Goal: Information Seeking & Learning: Learn about a topic

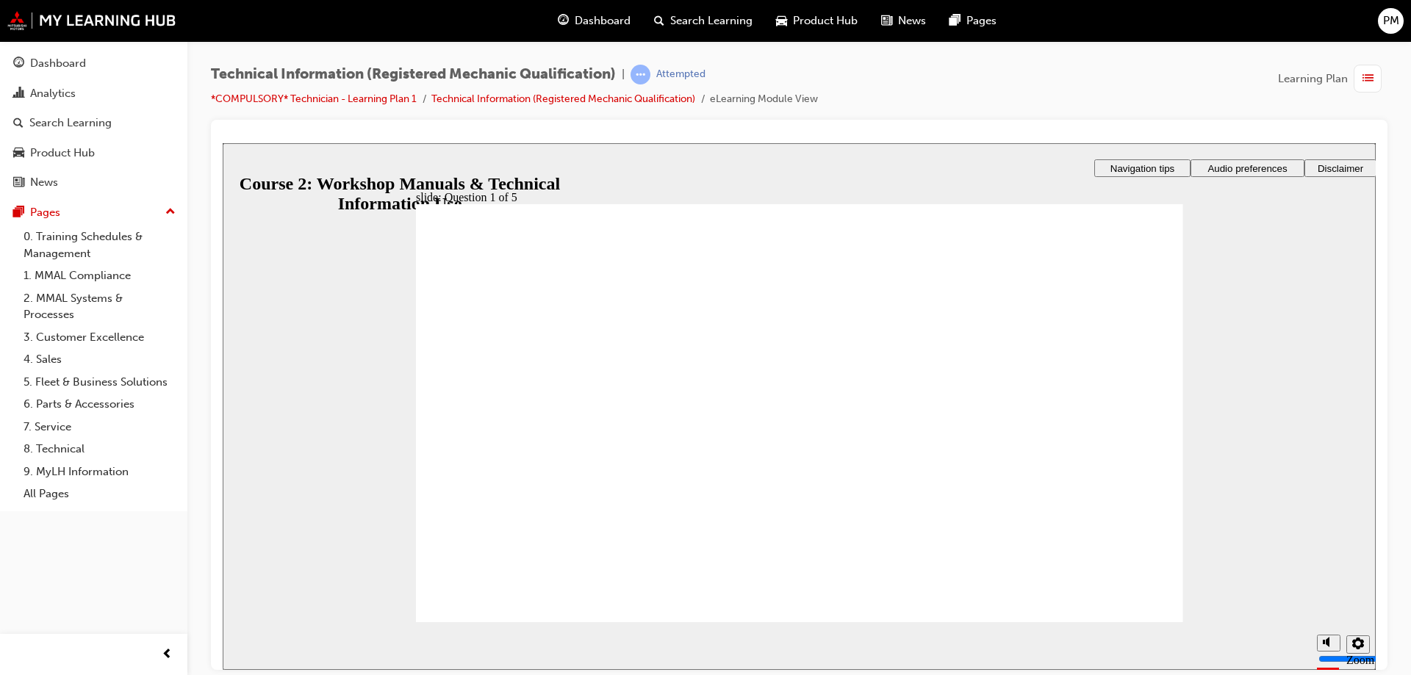
radio input "true"
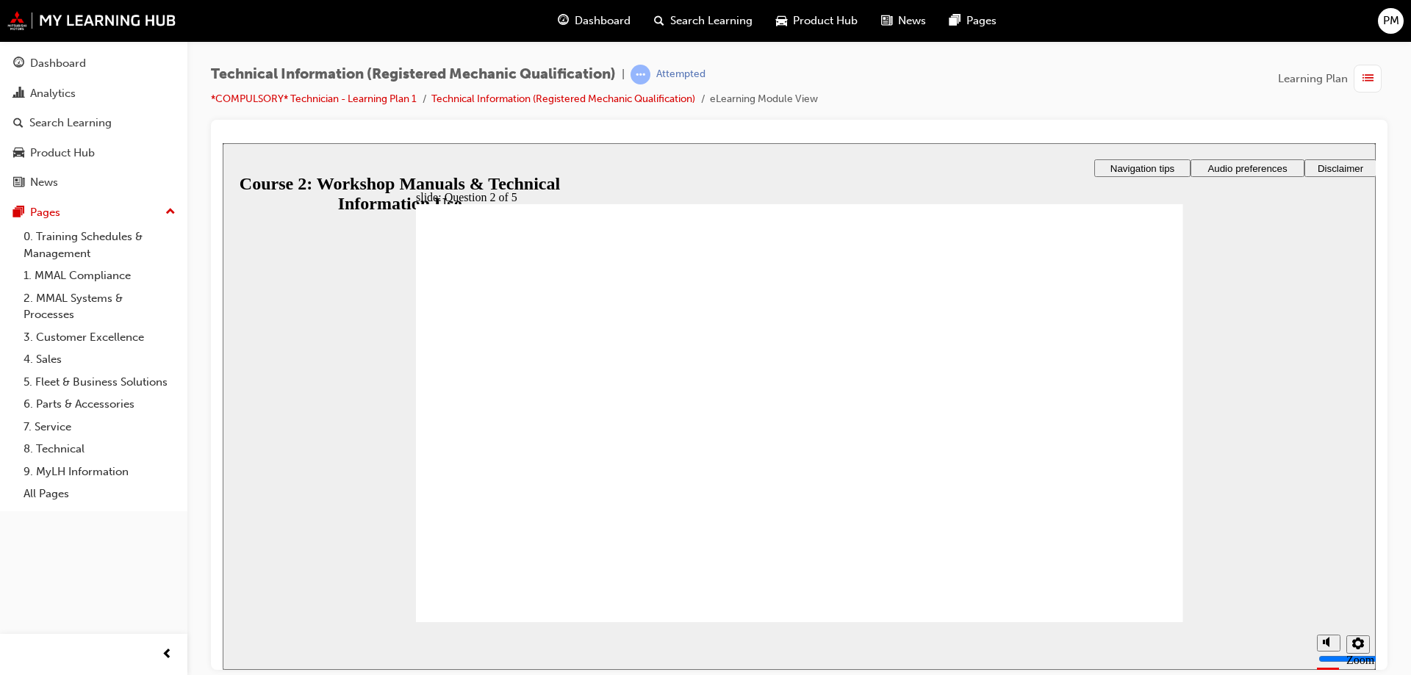
radio input "true"
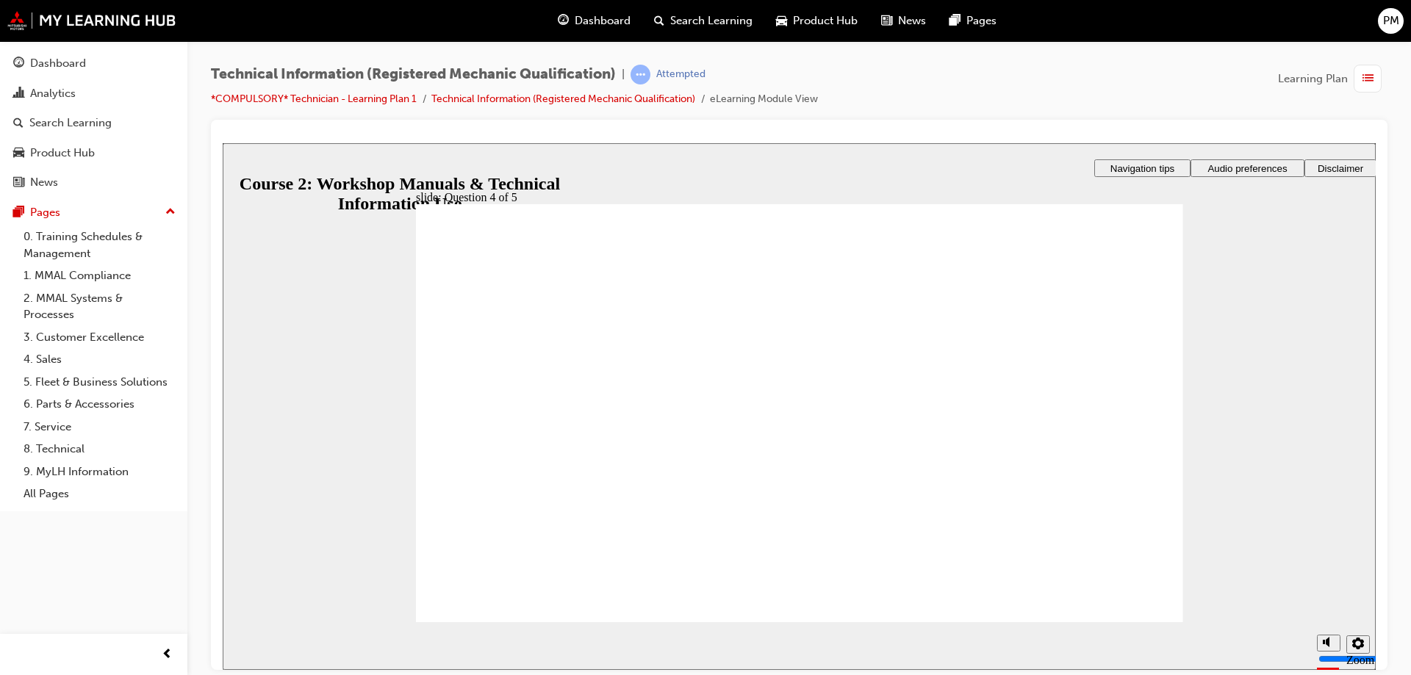
drag, startPoint x: 908, startPoint y: 362, endPoint x: 617, endPoint y: 512, distance: 326.7
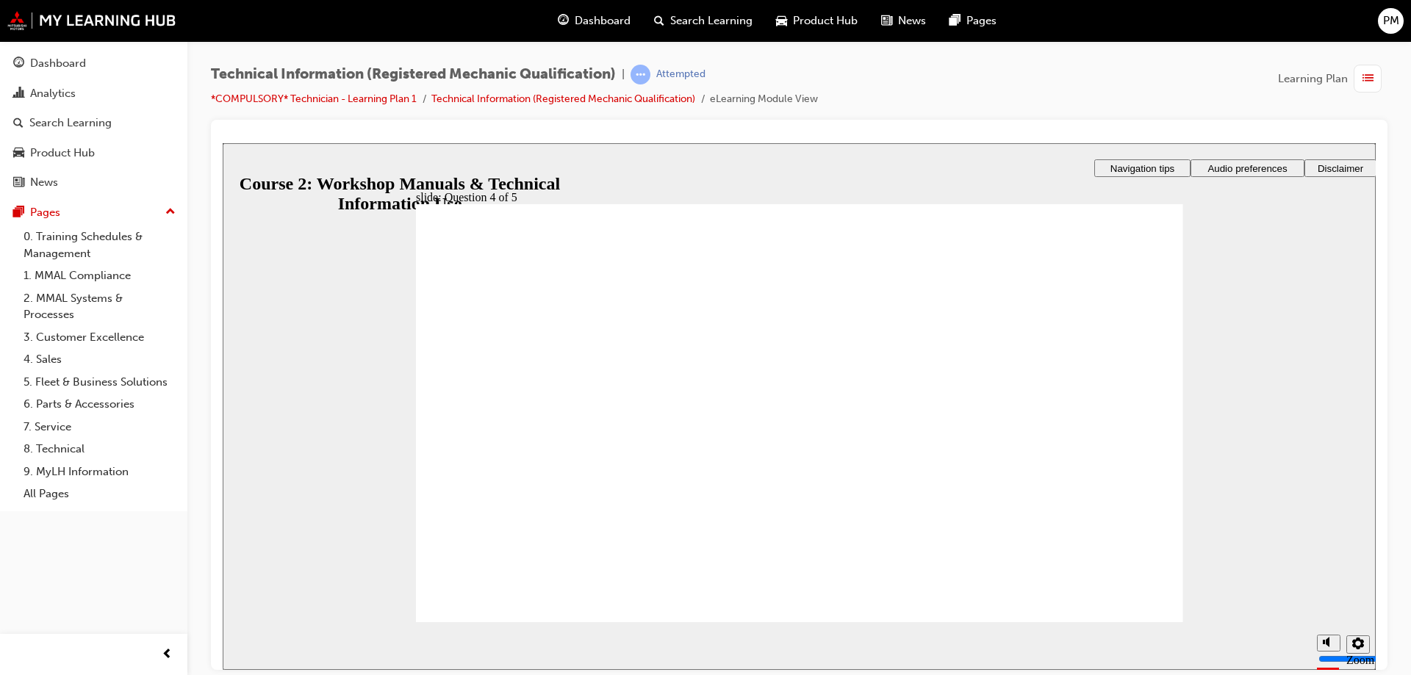
drag, startPoint x: 983, startPoint y: 371, endPoint x: 670, endPoint y: 428, distance: 318.3
drag, startPoint x: 925, startPoint y: 353, endPoint x: 767, endPoint y: 359, distance: 158.9
drag, startPoint x: 904, startPoint y: 457, endPoint x: 746, endPoint y: 453, distance: 158.1
drag, startPoint x: 760, startPoint y: 519, endPoint x: 778, endPoint y: 520, distance: 18.4
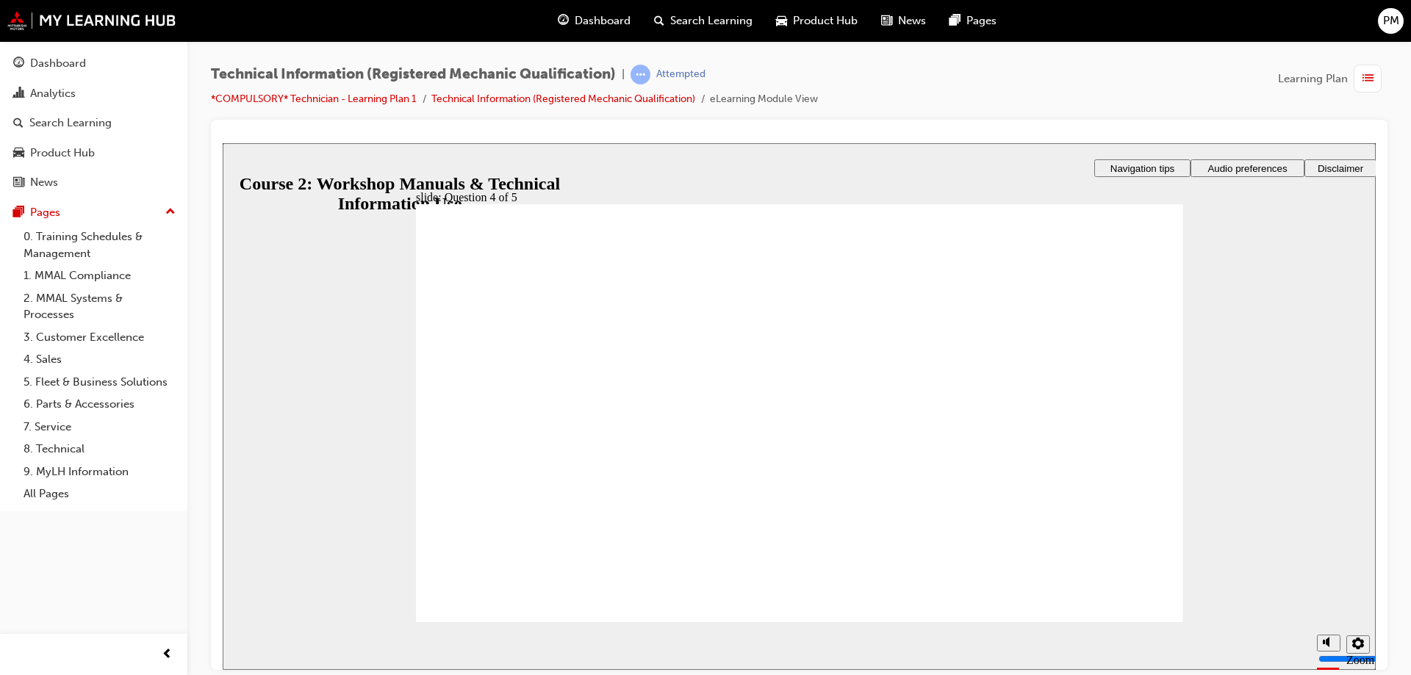
radio input "true"
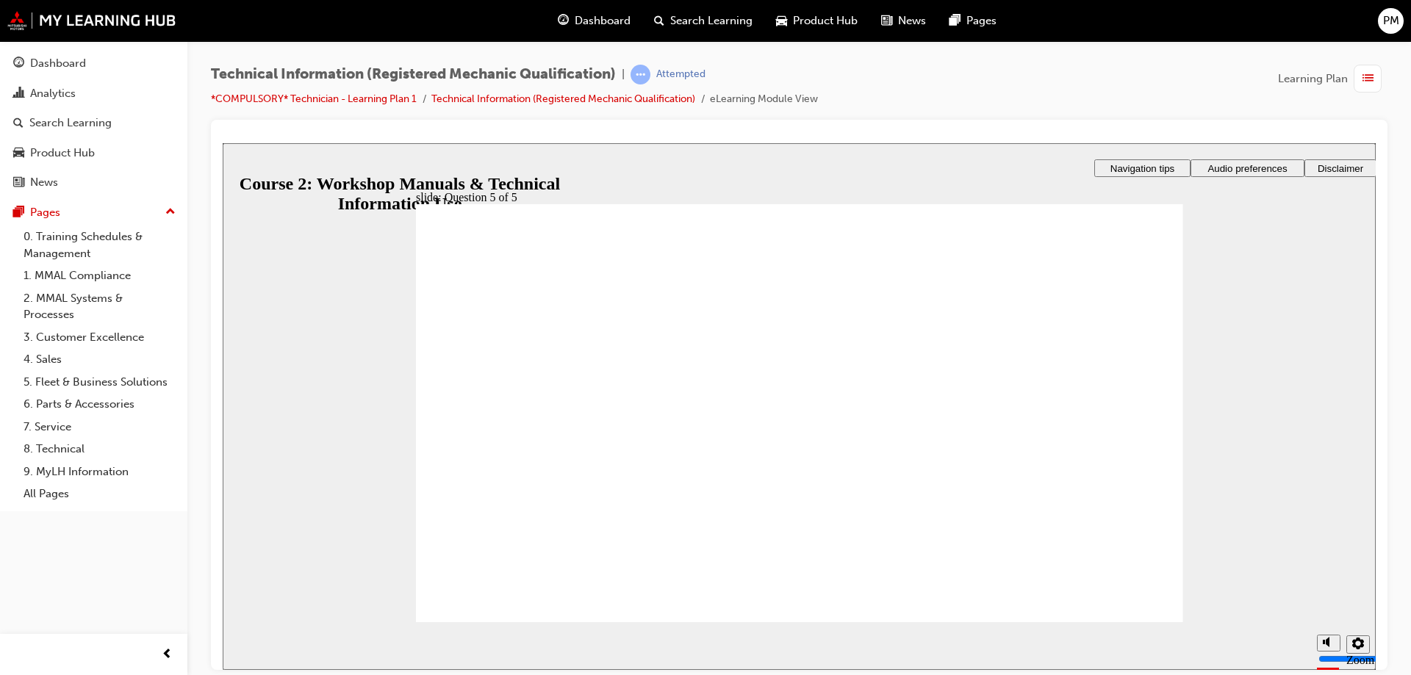
radio input "false"
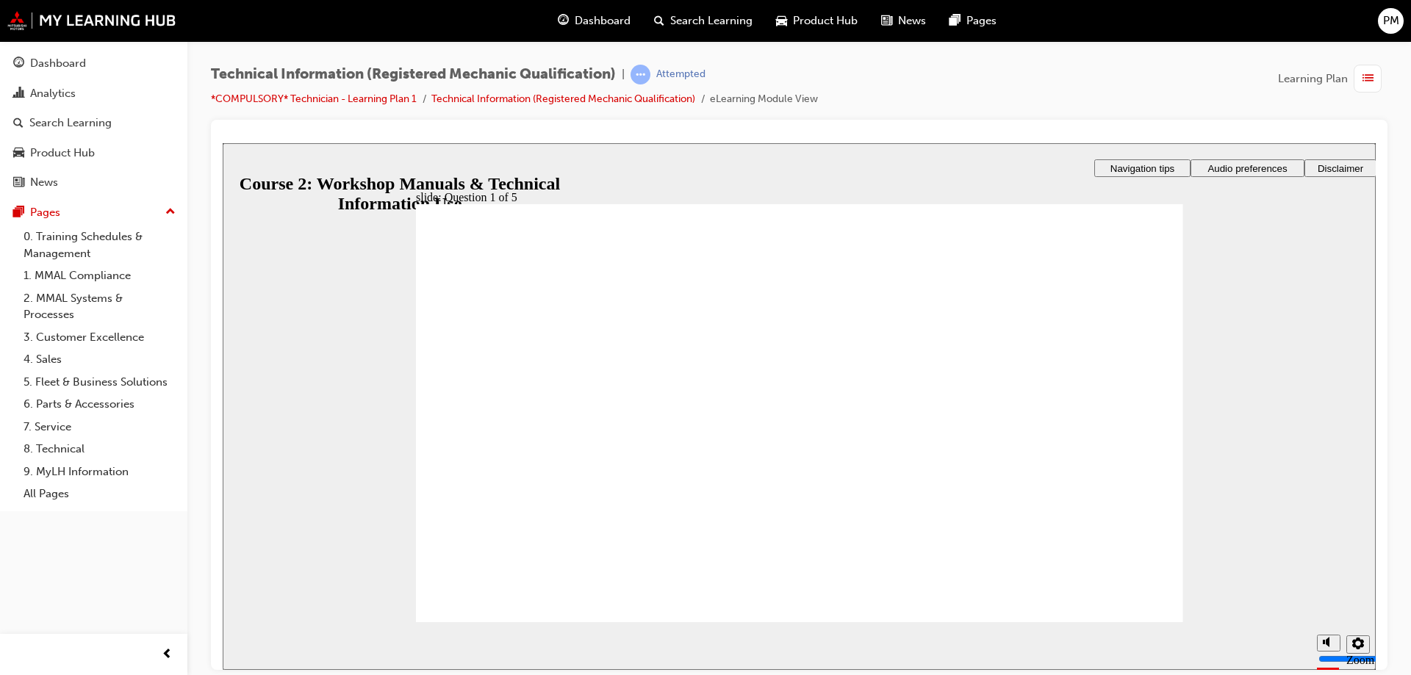
radio input "true"
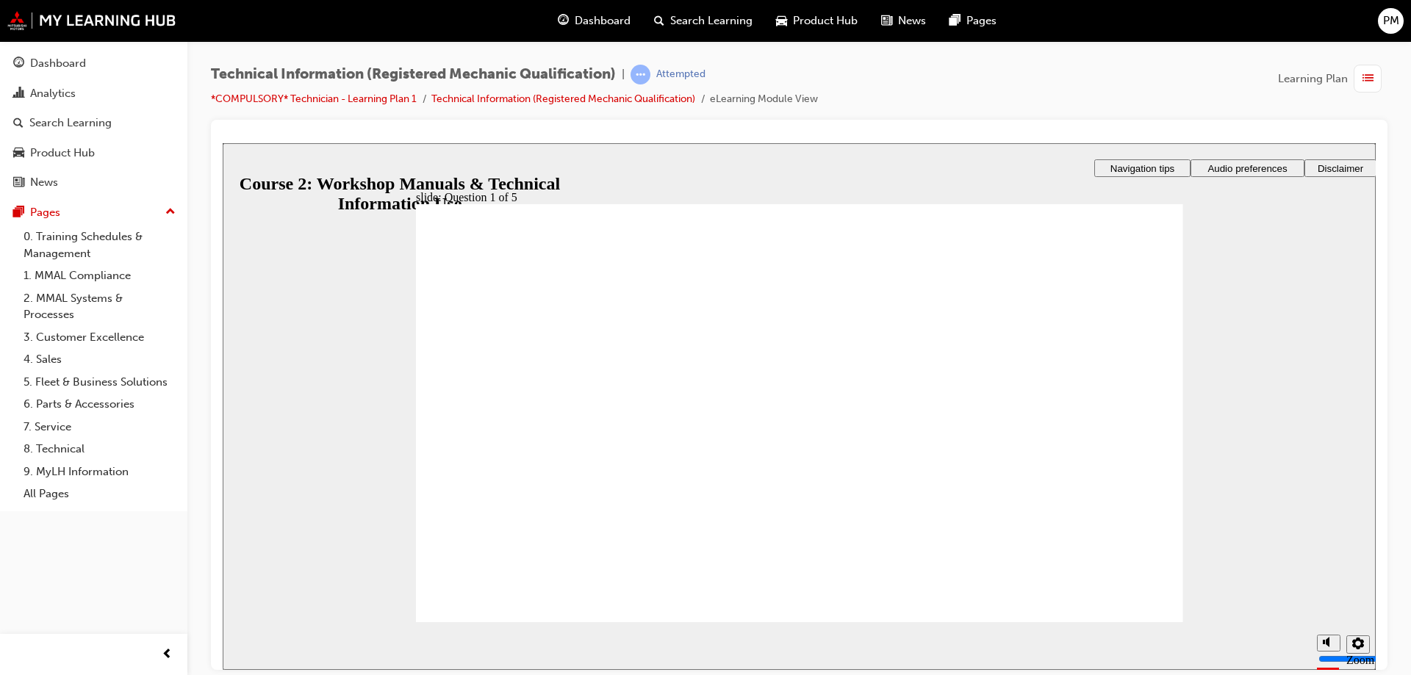
radio input "true"
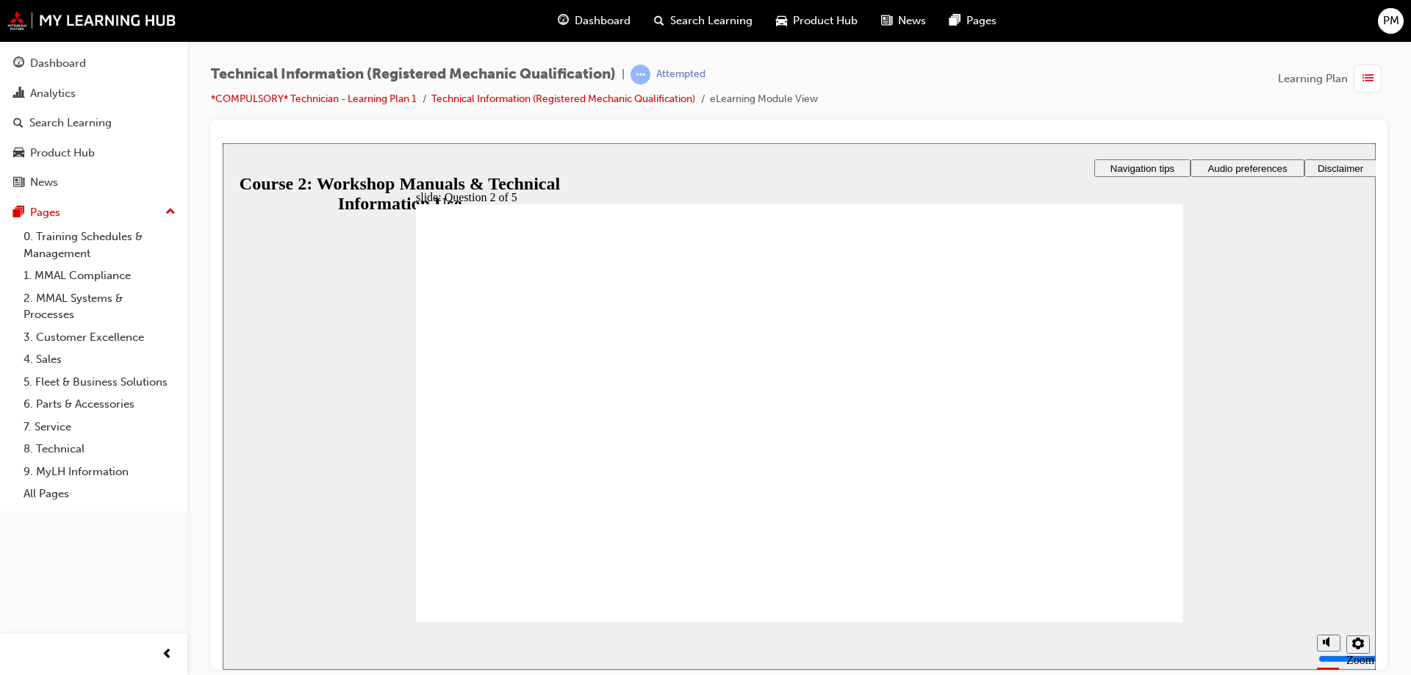
radio input "true"
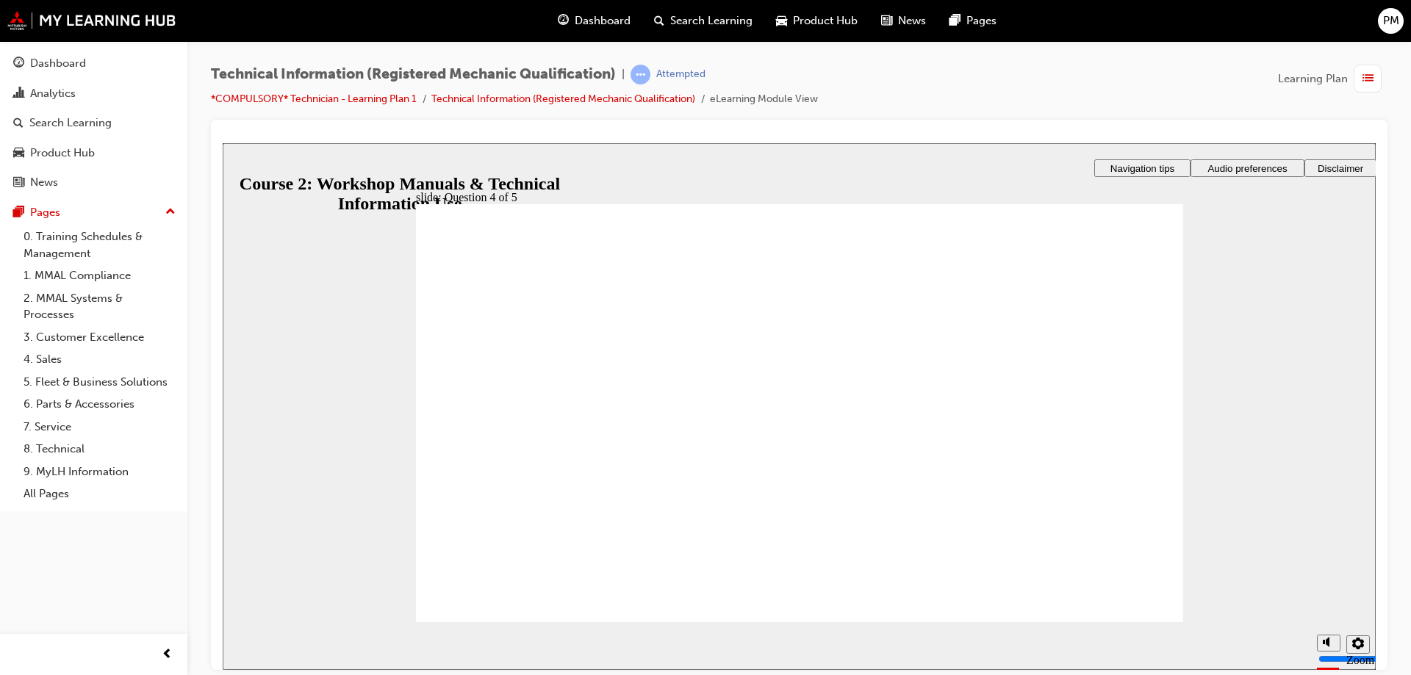
drag, startPoint x: 929, startPoint y: 495, endPoint x: 950, endPoint y: 498, distance: 20.8
drag, startPoint x: 906, startPoint y: 416, endPoint x: 846, endPoint y: 411, distance: 60.5
drag, startPoint x: 879, startPoint y: 345, endPoint x: 800, endPoint y: 343, distance: 78.7
drag, startPoint x: 903, startPoint y: 452, endPoint x: 855, endPoint y: 451, distance: 47.8
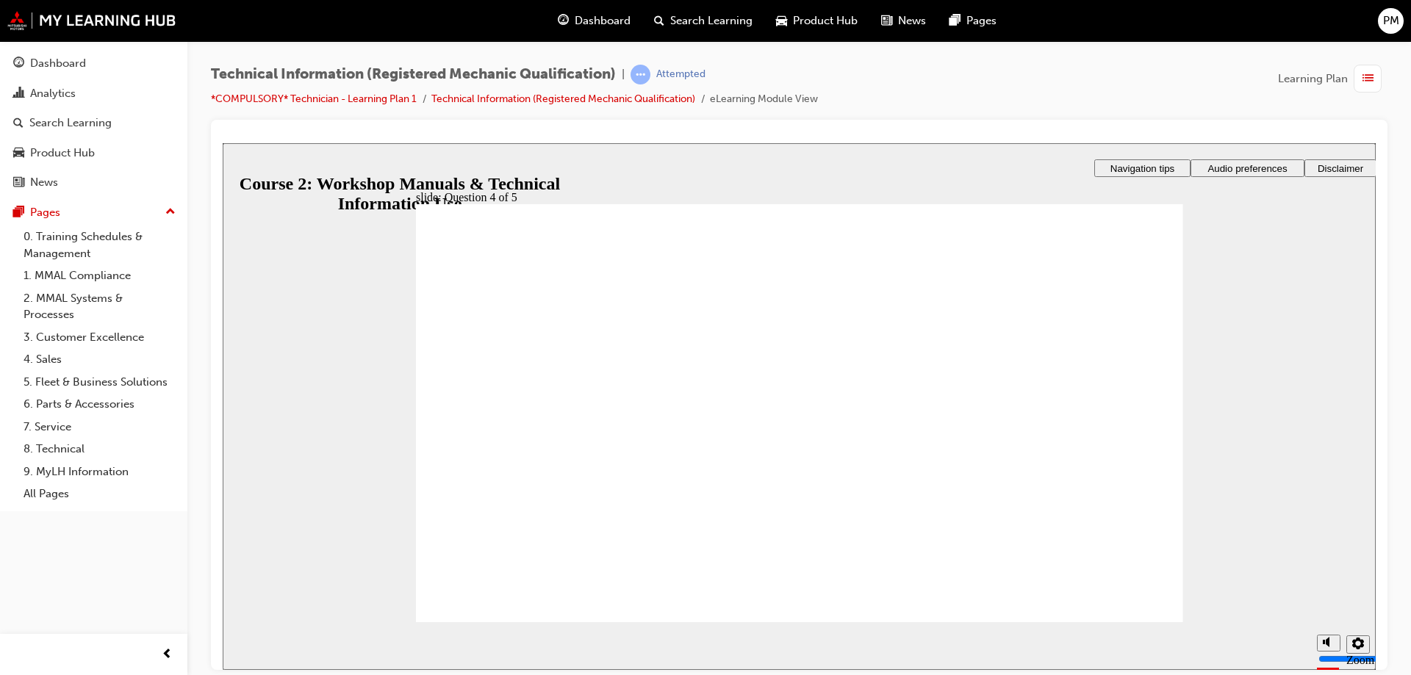
drag, startPoint x: 909, startPoint y: 497, endPoint x: 854, endPoint y: 503, distance: 55.4
drag, startPoint x: 858, startPoint y: 366, endPoint x: 844, endPoint y: 363, distance: 15.0
drag, startPoint x: 844, startPoint y: 363, endPoint x: 853, endPoint y: 407, distance: 45.0
drag, startPoint x: 839, startPoint y: 357, endPoint x: 827, endPoint y: 412, distance: 56.4
drag, startPoint x: 875, startPoint y: 362, endPoint x: 859, endPoint y: 419, distance: 58.7
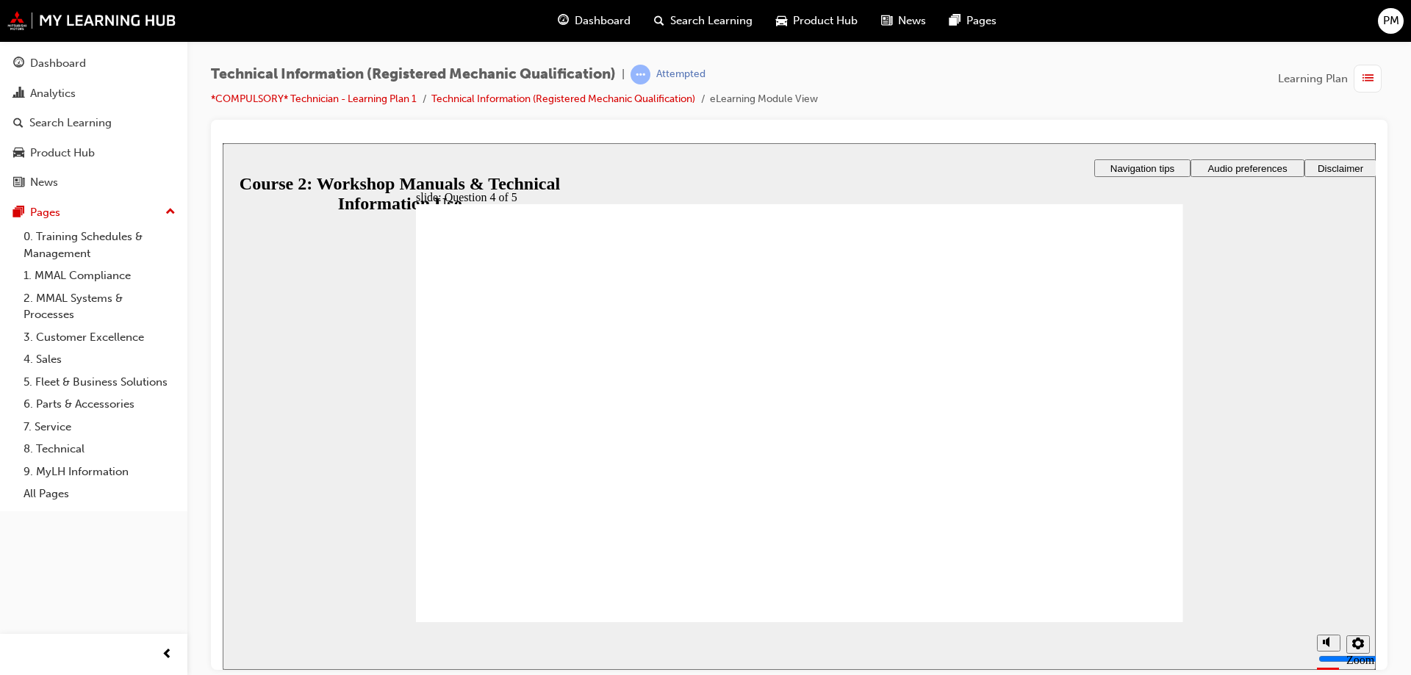
drag, startPoint x: 881, startPoint y: 372, endPoint x: 844, endPoint y: 367, distance: 37.1
drag, startPoint x: 844, startPoint y: 507, endPoint x: 1115, endPoint y: 578, distance: 279.5
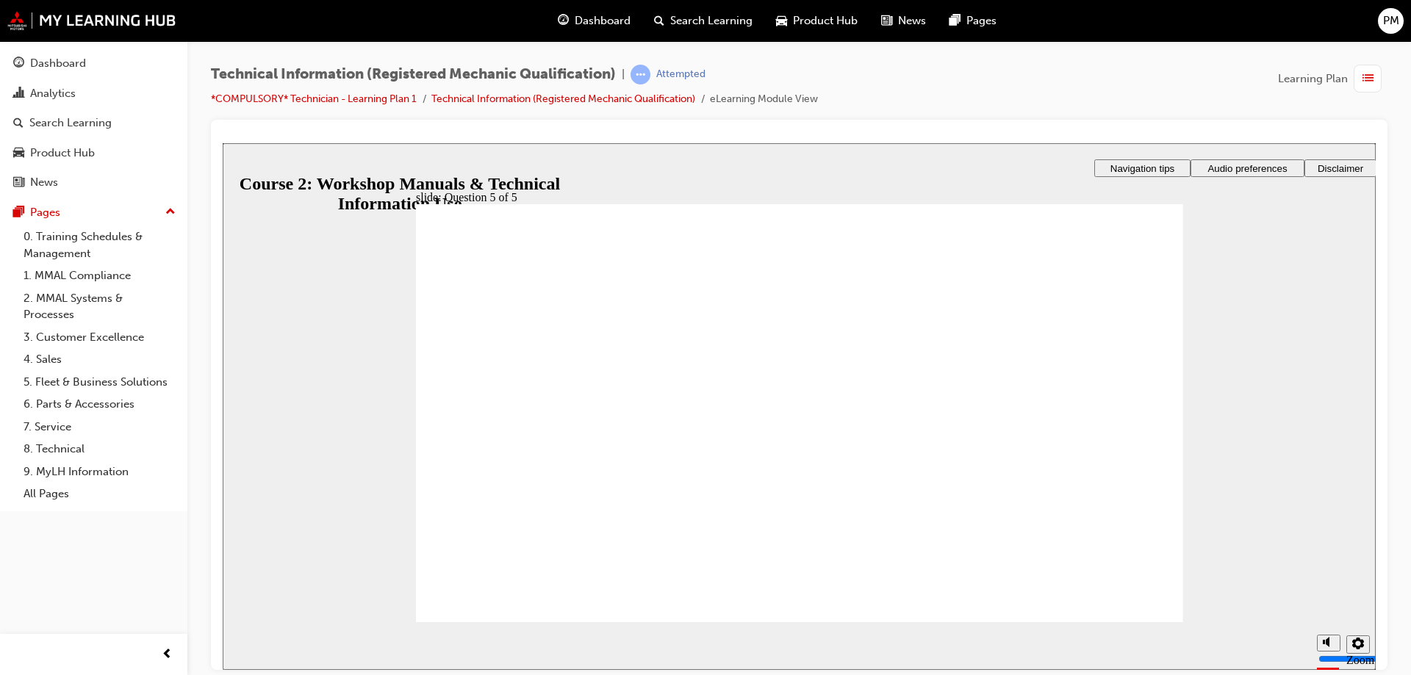
radio input "true"
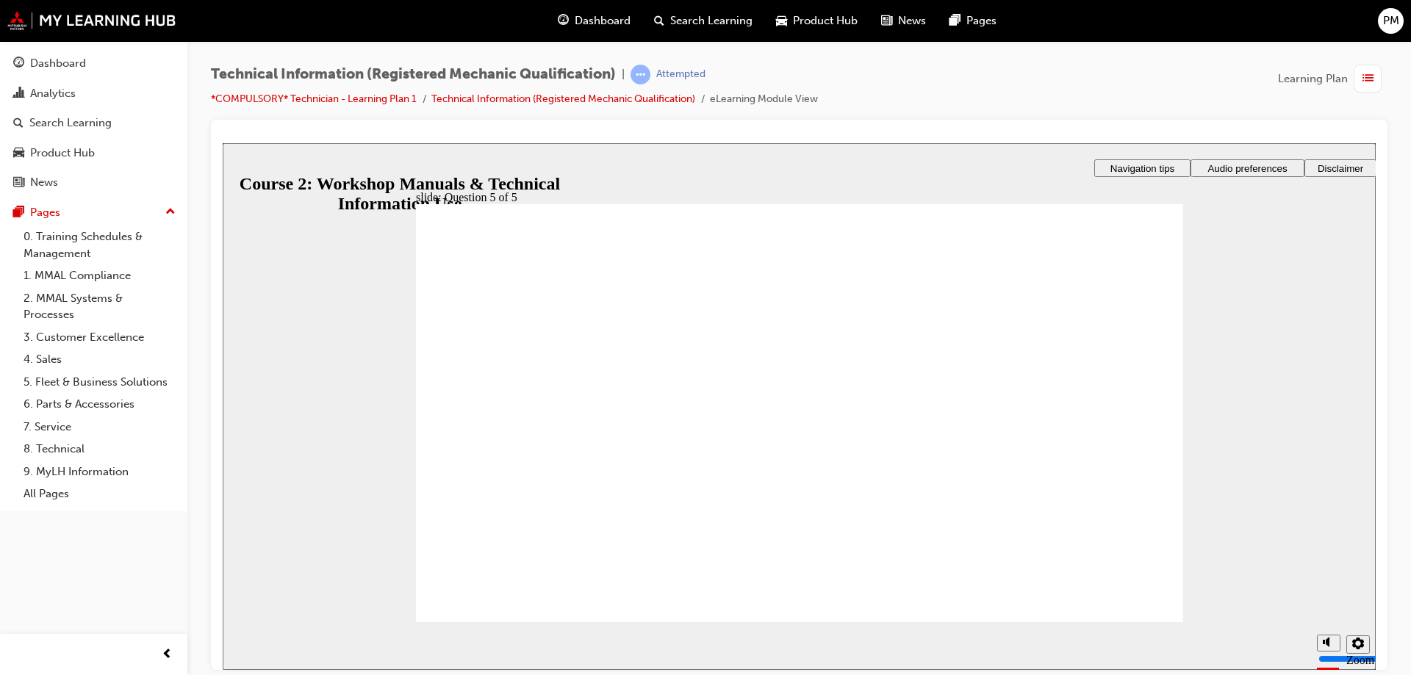
radio input "true"
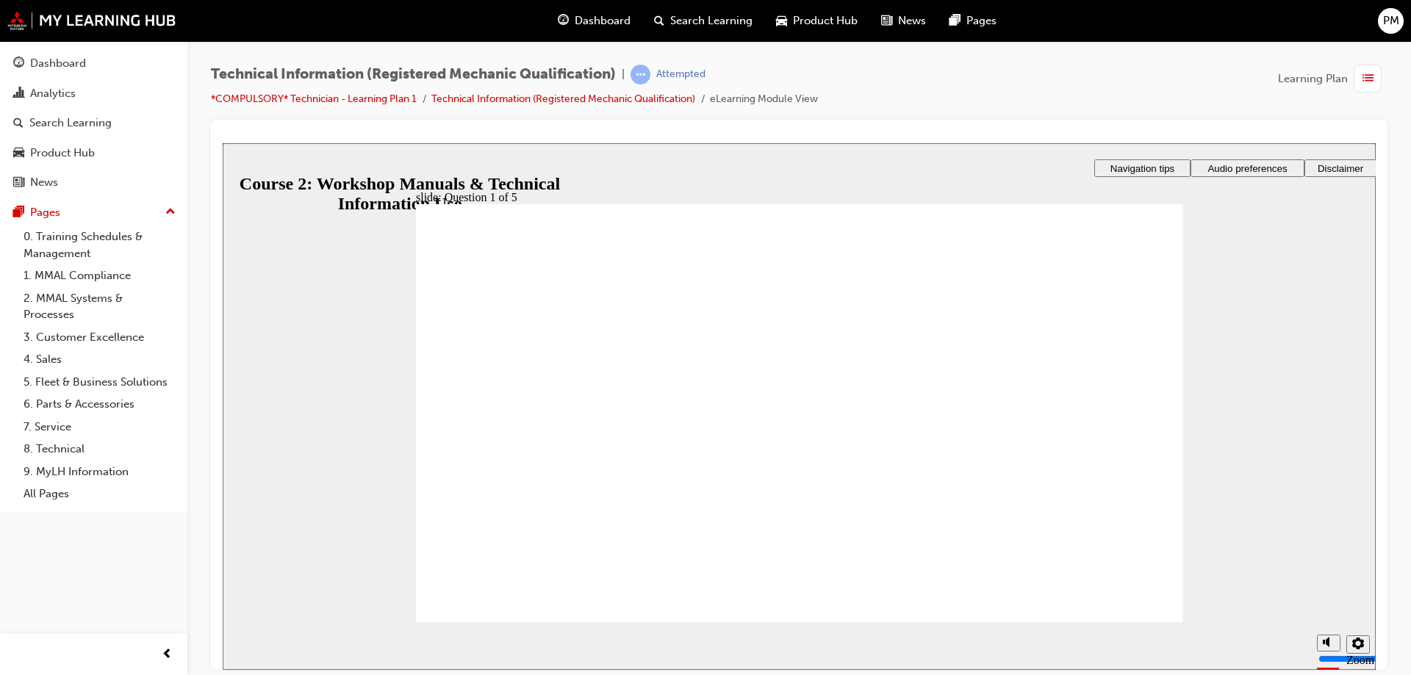
radio input "true"
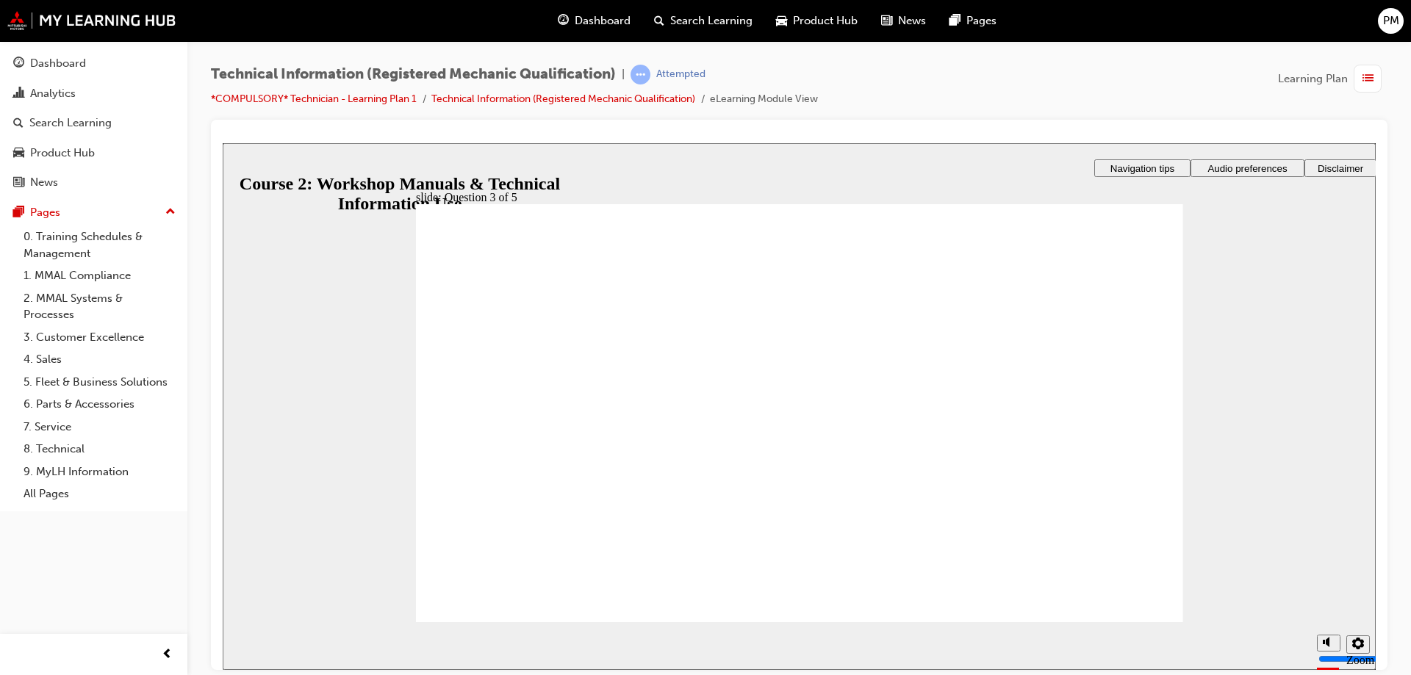
radio input "true"
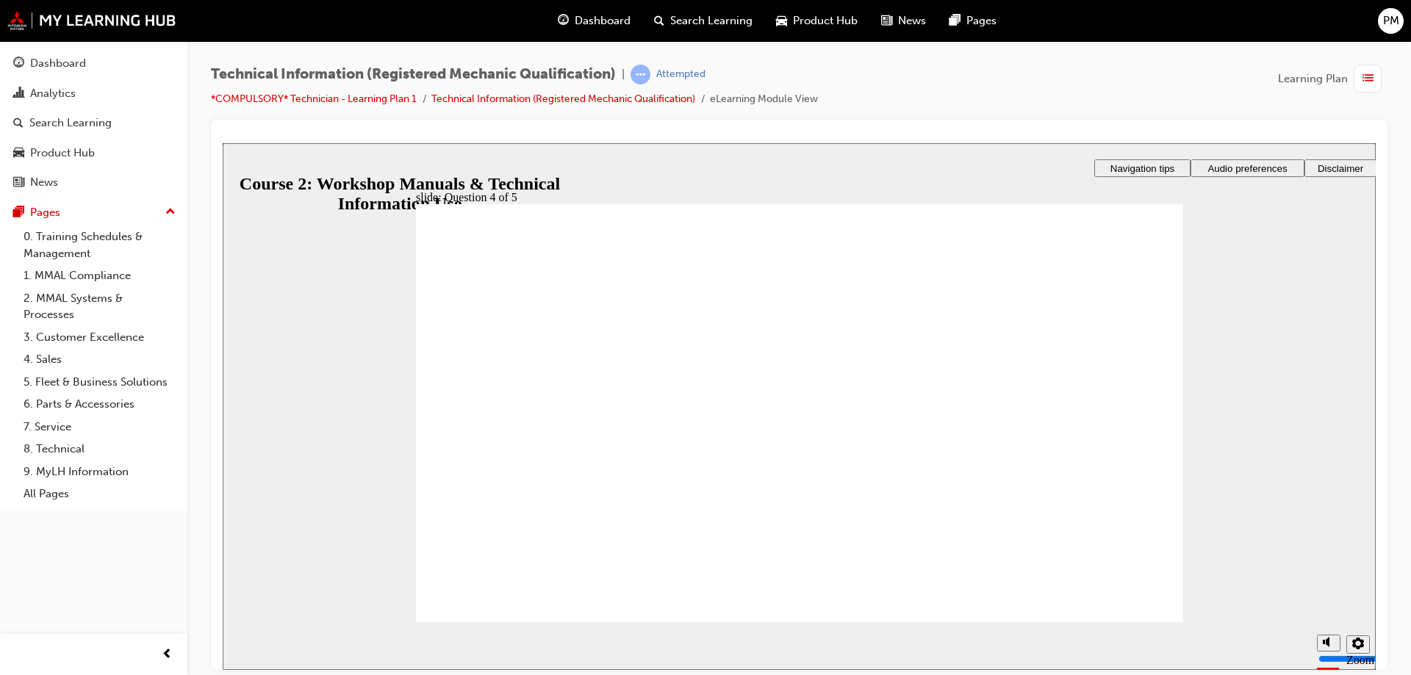
drag, startPoint x: 925, startPoint y: 482, endPoint x: 694, endPoint y: 428, distance: 237.1
drag, startPoint x: 891, startPoint y: 435, endPoint x: 832, endPoint y: 440, distance: 59.0
drag, startPoint x: 856, startPoint y: 445, endPoint x: 790, endPoint y: 446, distance: 66.1
drag, startPoint x: 887, startPoint y: 426, endPoint x: 794, endPoint y: 416, distance: 93.8
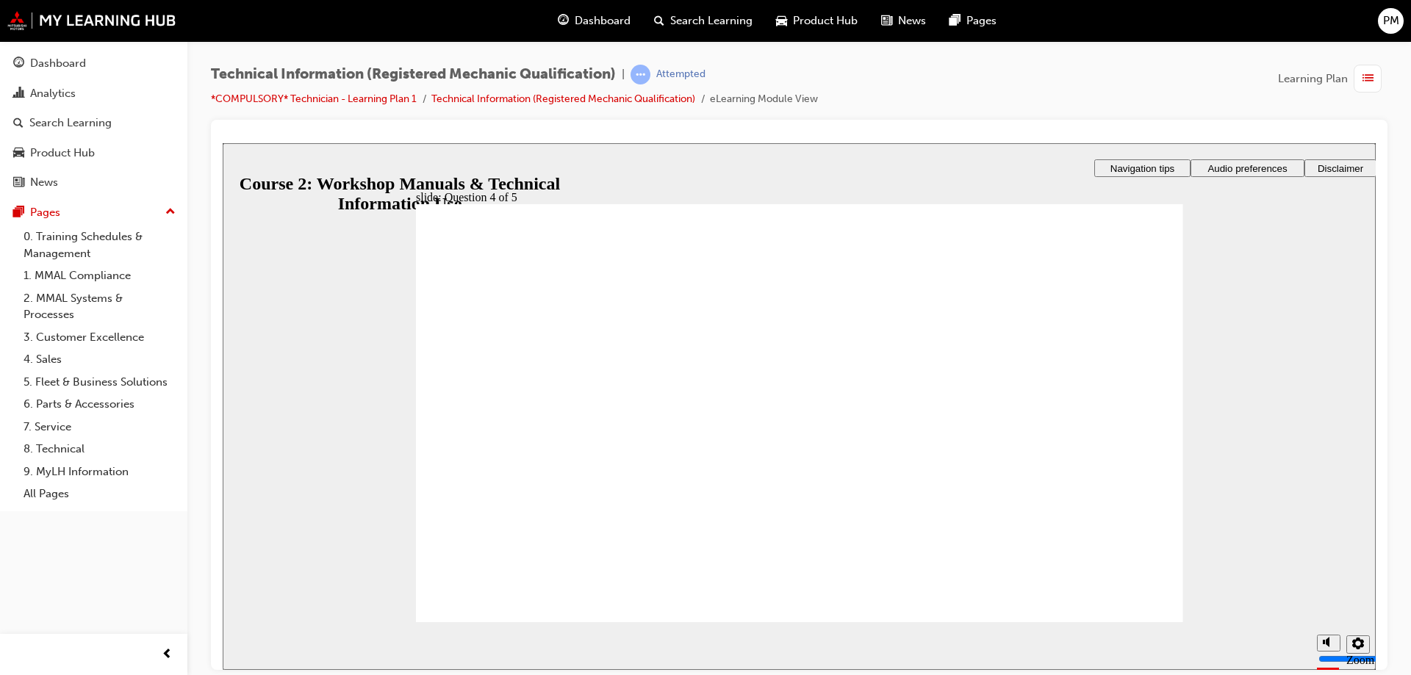
drag, startPoint x: 892, startPoint y: 364, endPoint x: 822, endPoint y: 370, distance: 70.1
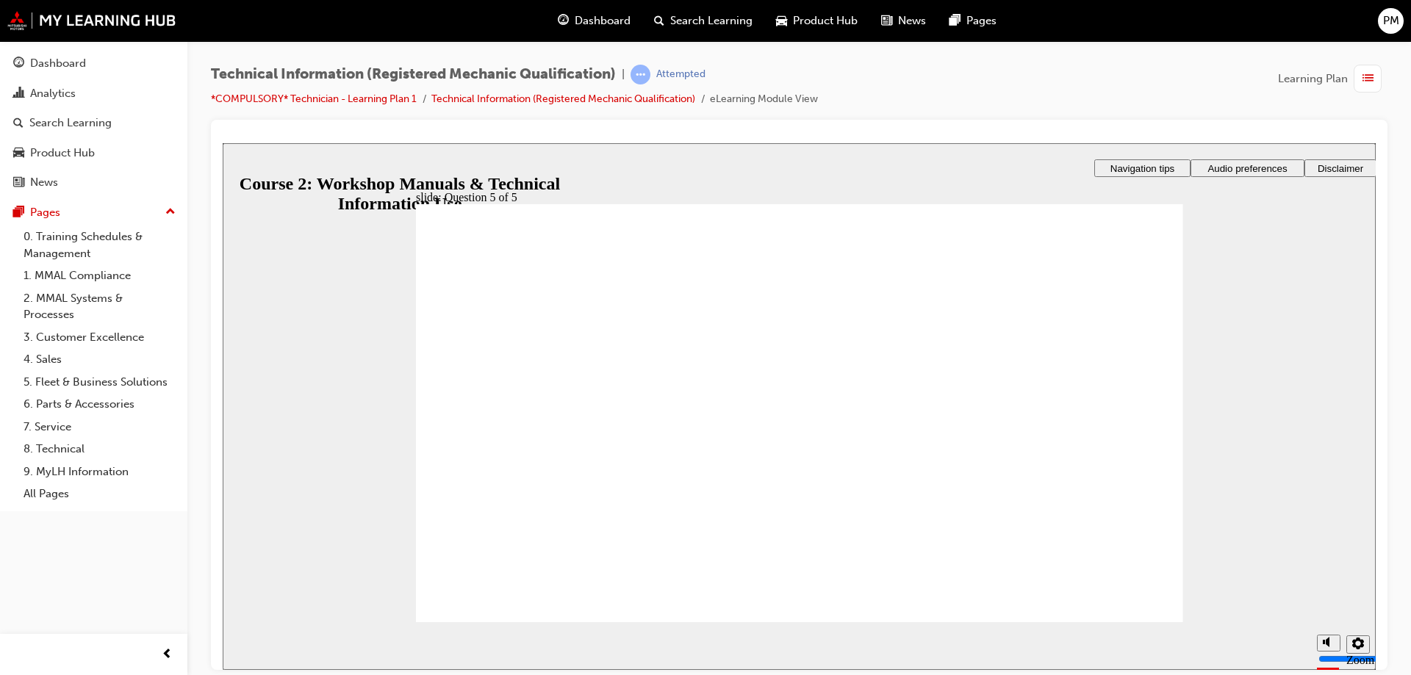
radio input "true"
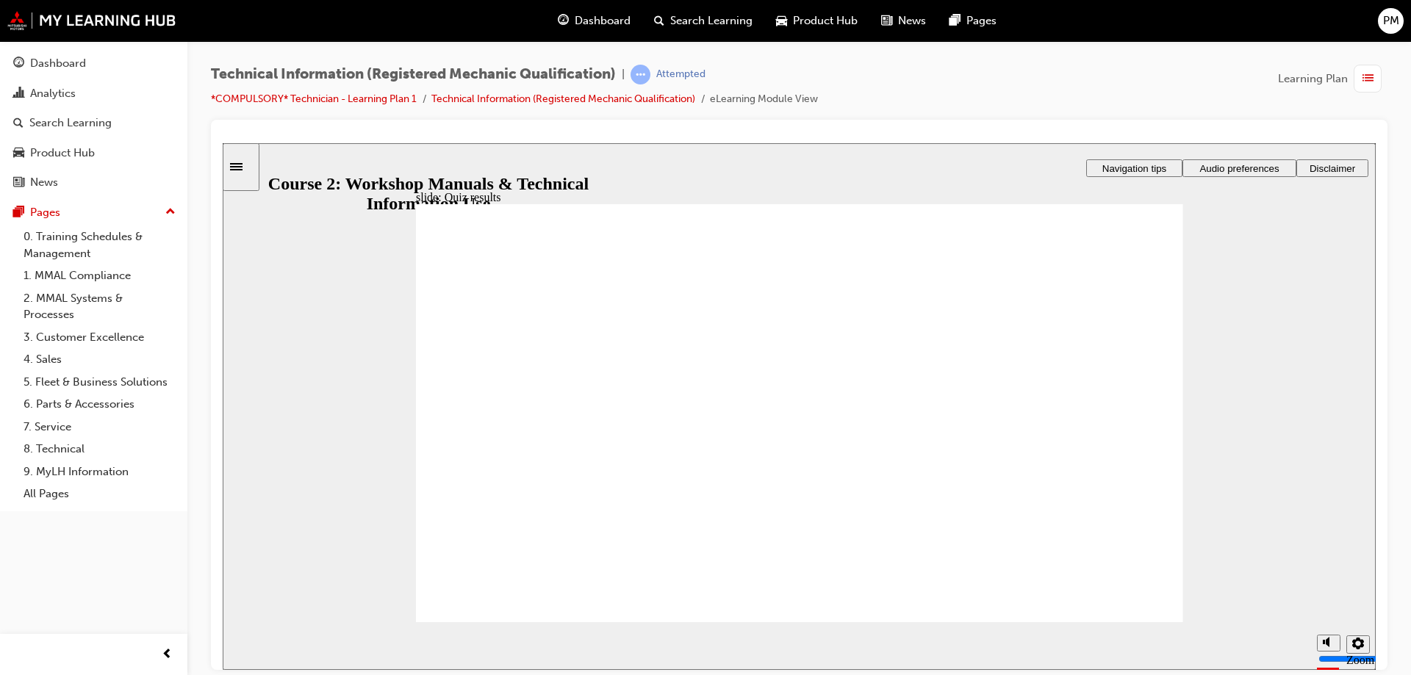
radio input "true"
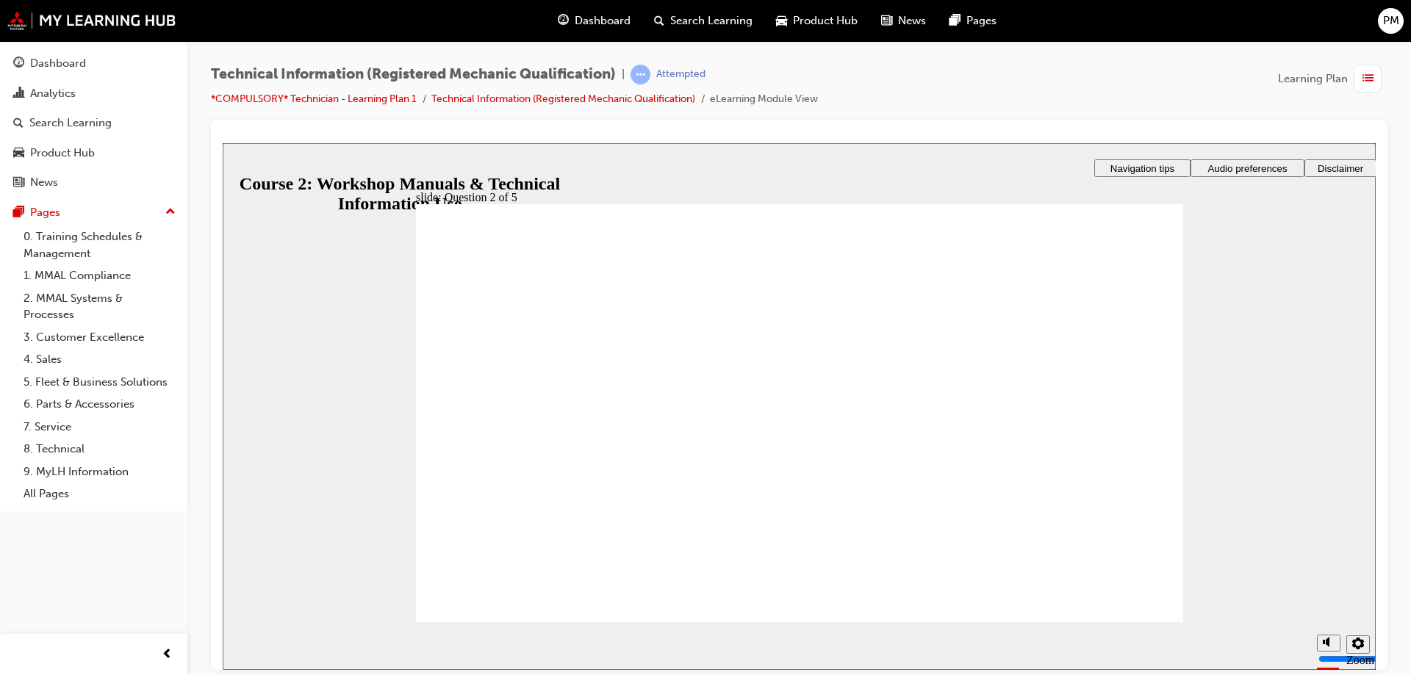
radio input "true"
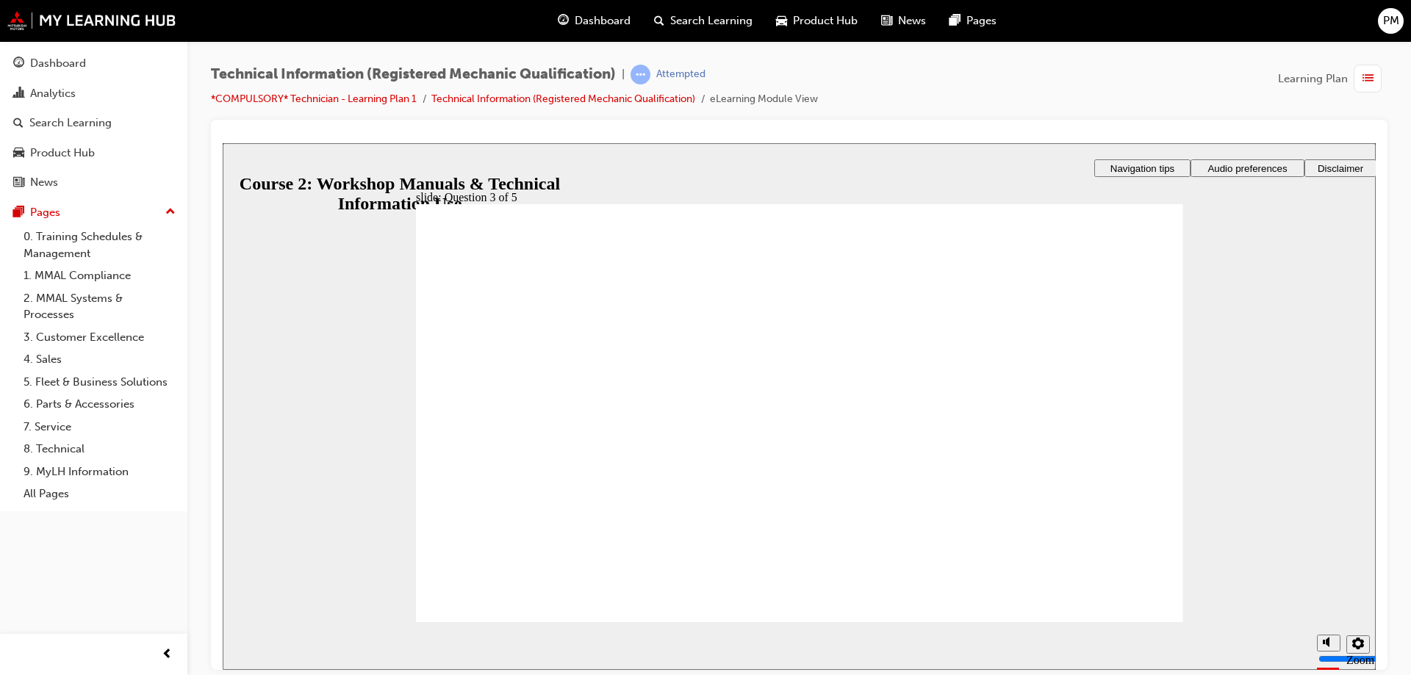
drag, startPoint x: 936, startPoint y: 504, endPoint x: 878, endPoint y: 491, distance: 59.5
drag, startPoint x: 934, startPoint y: 447, endPoint x: 897, endPoint y: 446, distance: 36.8
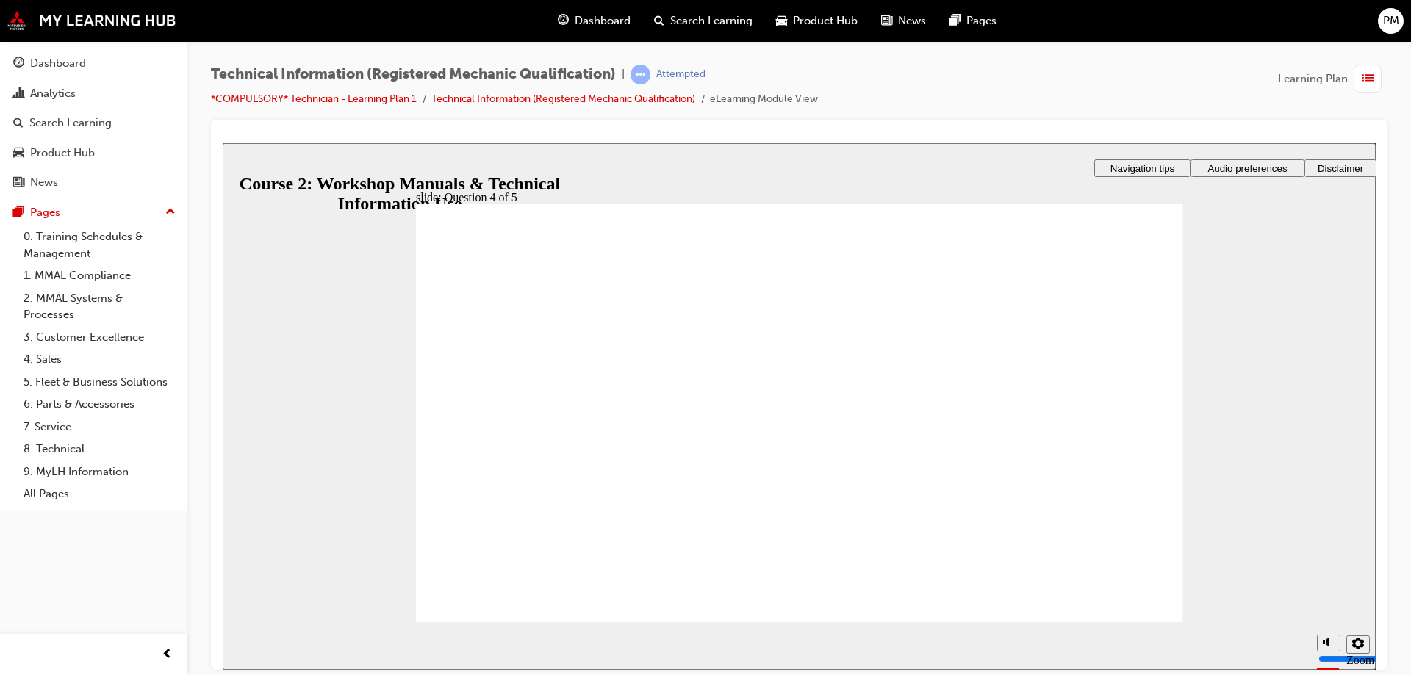
drag, startPoint x: 890, startPoint y: 407, endPoint x: 853, endPoint y: 406, distance: 37.5
drag, startPoint x: 919, startPoint y: 339, endPoint x: 894, endPoint y: 335, distance: 26.0
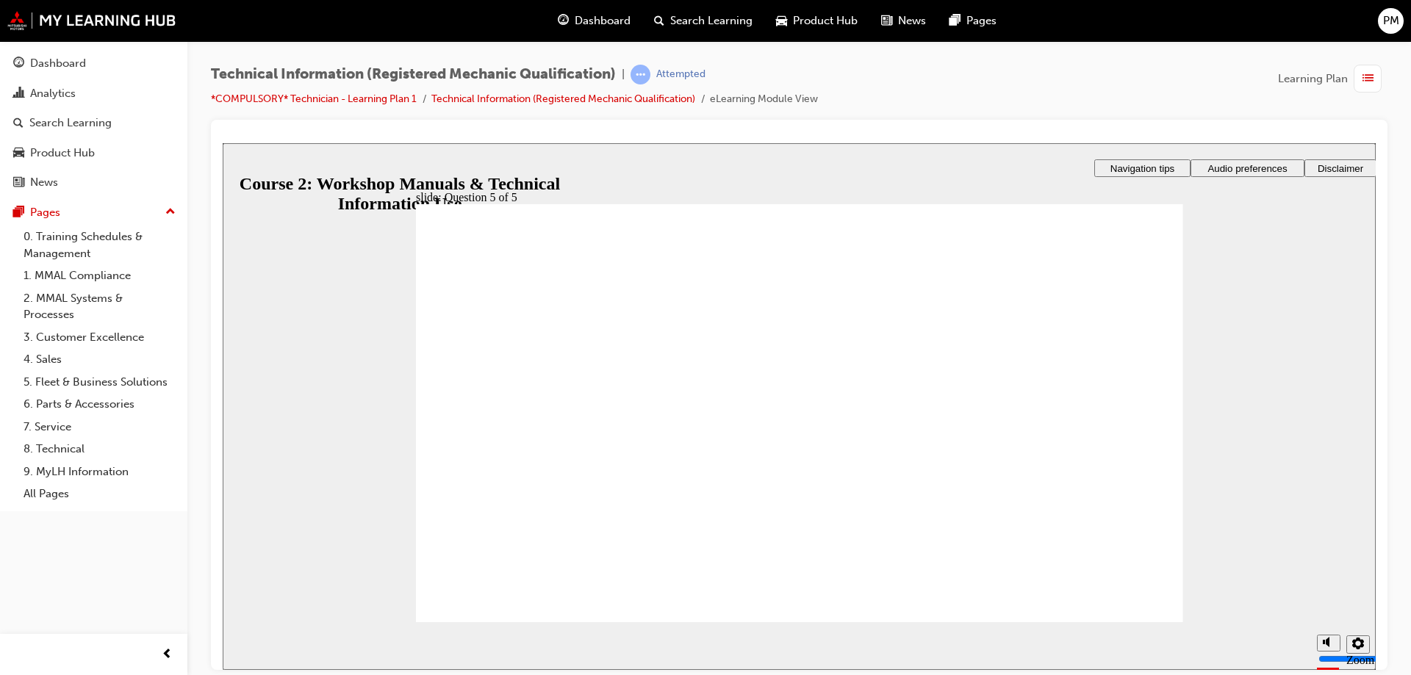
drag, startPoint x: 639, startPoint y: 392, endPoint x: 560, endPoint y: 413, distance: 81.3
radio input "true"
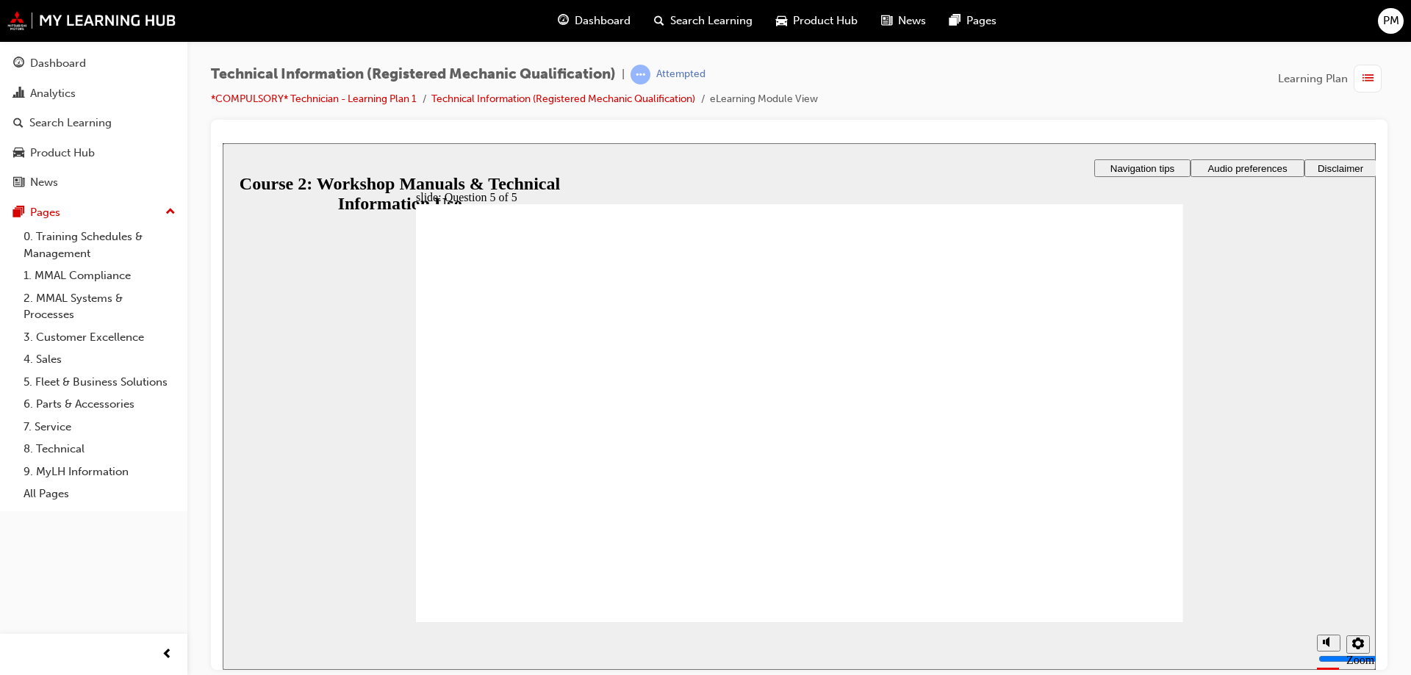
drag, startPoint x: 591, startPoint y: 580, endPoint x: 497, endPoint y: 580, distance: 94.1
drag, startPoint x: 497, startPoint y: 580, endPoint x: 523, endPoint y: 581, distance: 25.7
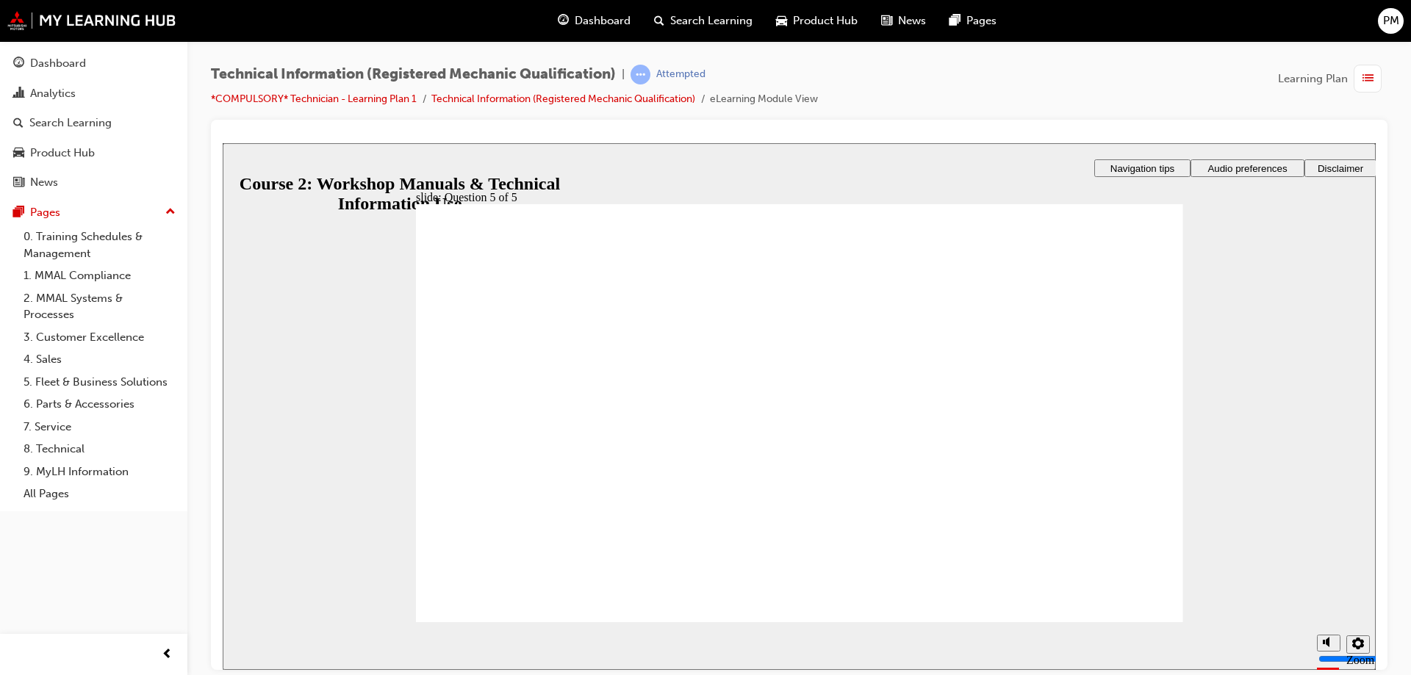
radio input "true"
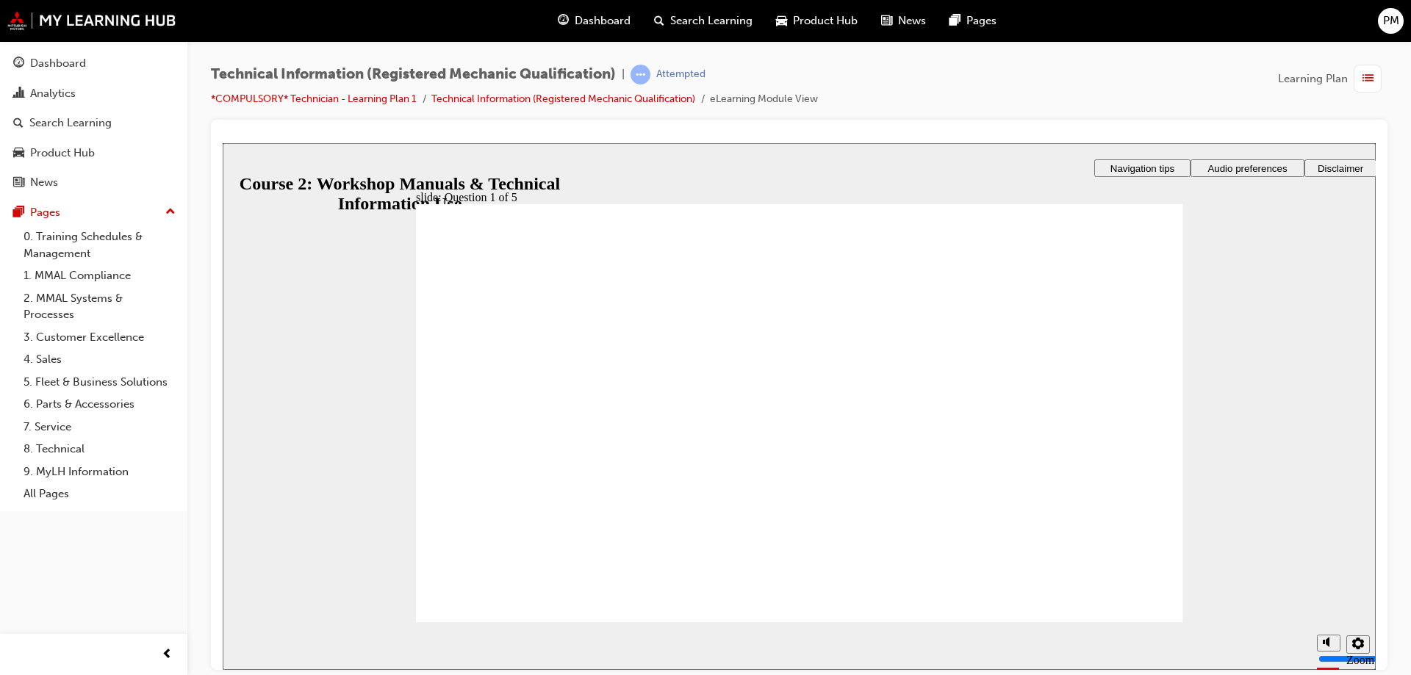
radio input "true"
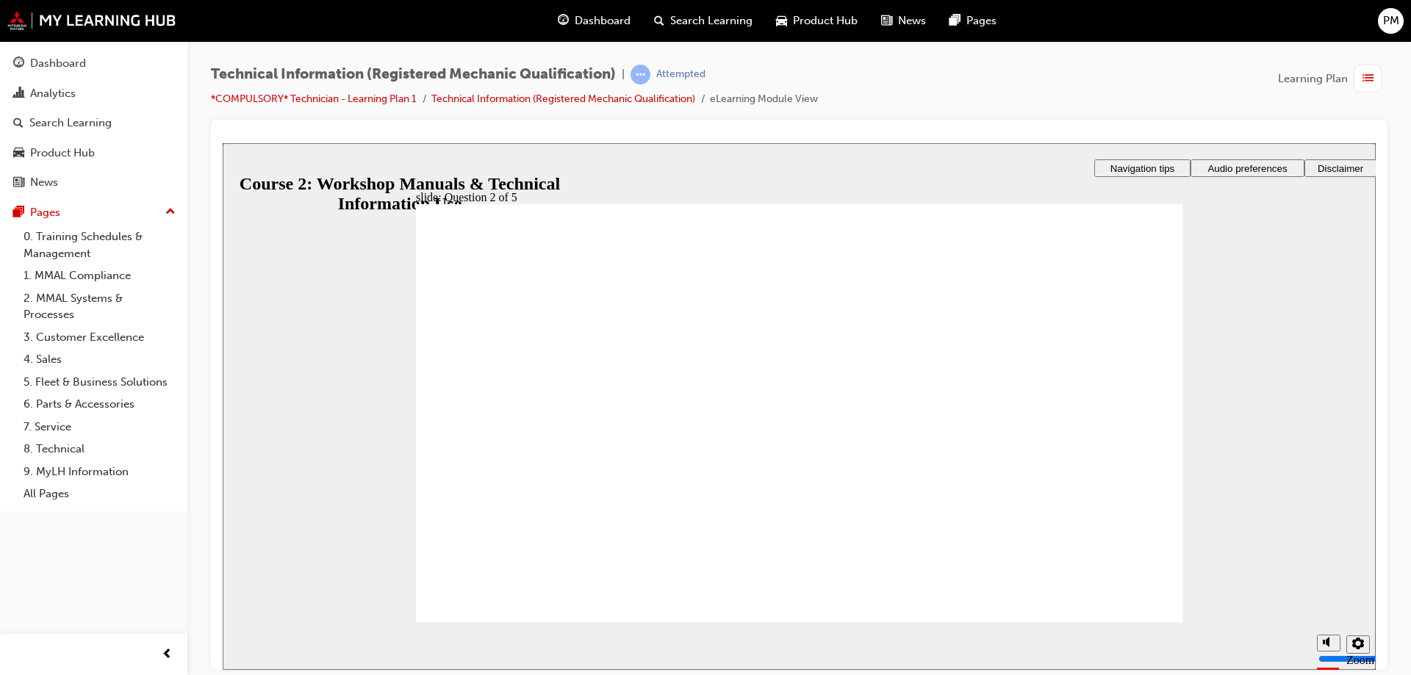
radio input "true"
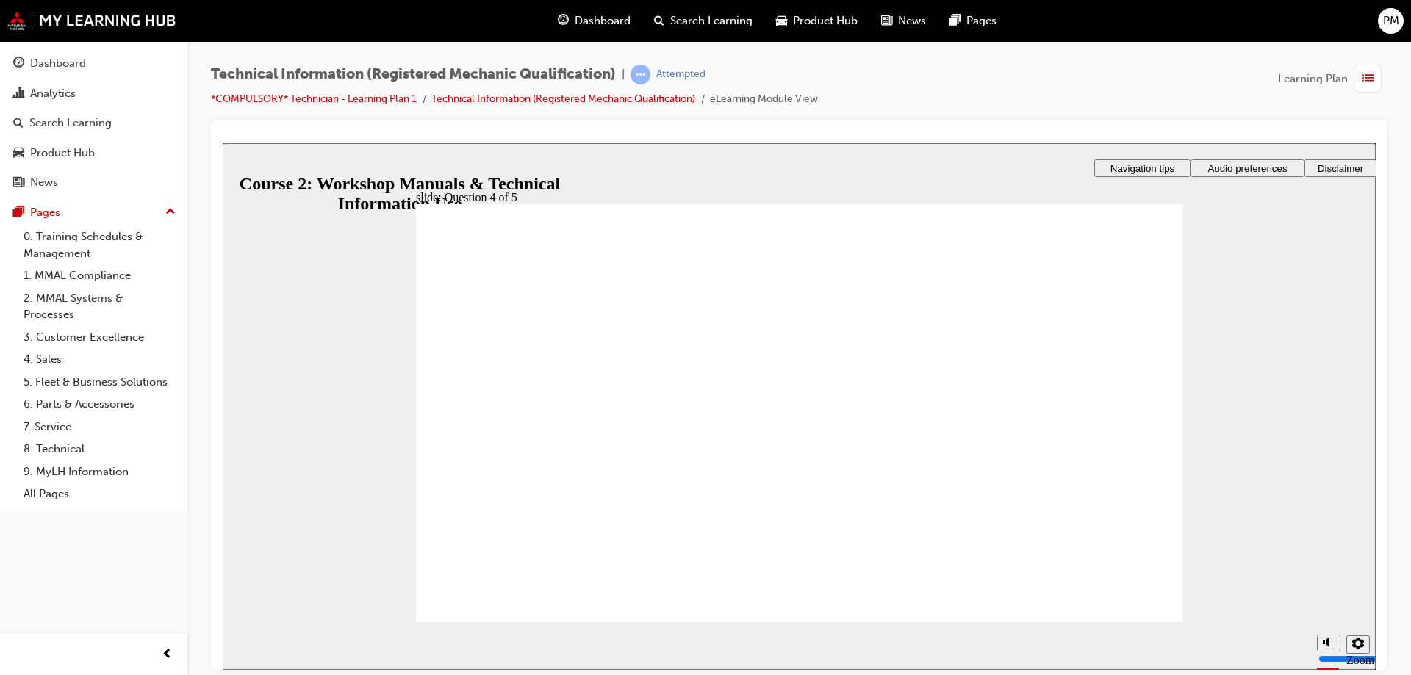
drag, startPoint x: 933, startPoint y: 366, endPoint x: 894, endPoint y: 471, distance: 111.8
drag, startPoint x: 911, startPoint y: 508, endPoint x: 869, endPoint y: 510, distance: 41.9
drag, startPoint x: 894, startPoint y: 457, endPoint x: 881, endPoint y: 516, distance: 60.1
drag, startPoint x: 844, startPoint y: 345, endPoint x: 806, endPoint y: 390, distance: 58.9
drag, startPoint x: 875, startPoint y: 367, endPoint x: 825, endPoint y: 363, distance: 50.1
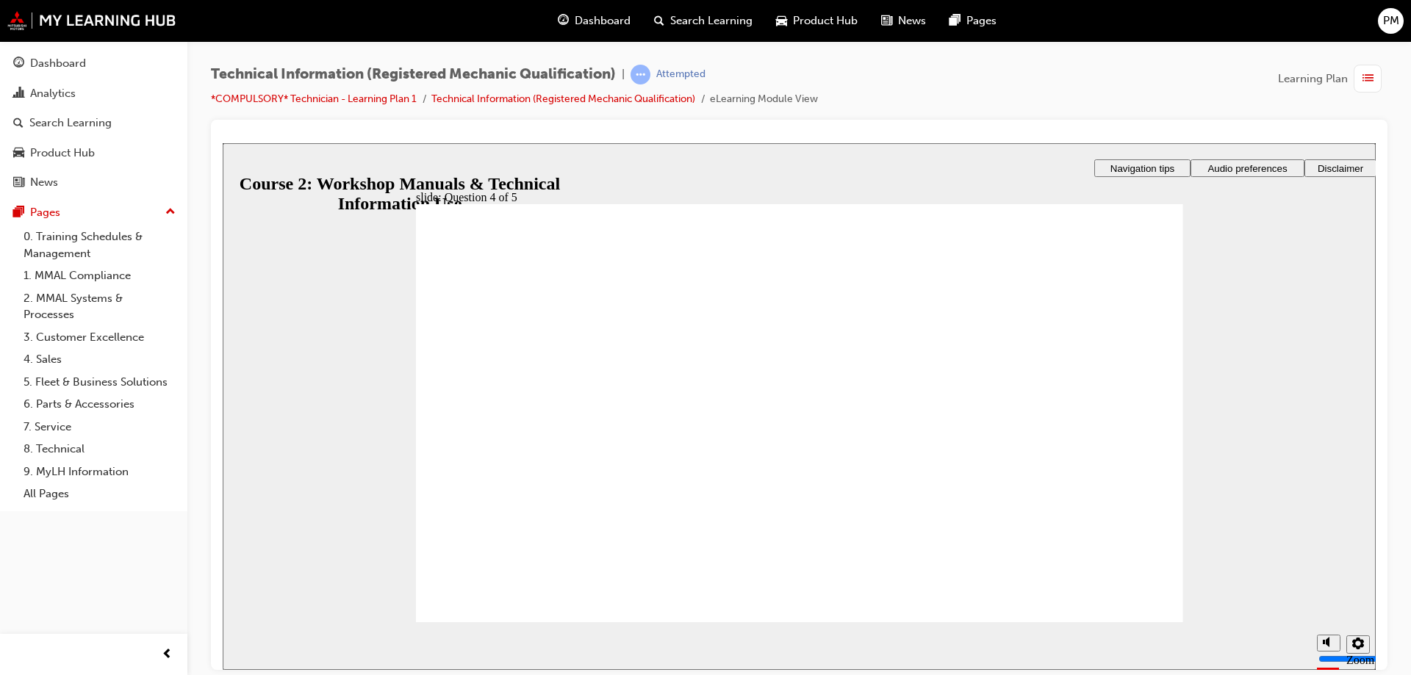
drag, startPoint x: 955, startPoint y: 348, endPoint x: 907, endPoint y: 495, distance: 154.6
drag, startPoint x: 987, startPoint y: 355, endPoint x: 967, endPoint y: 356, distance: 19.9
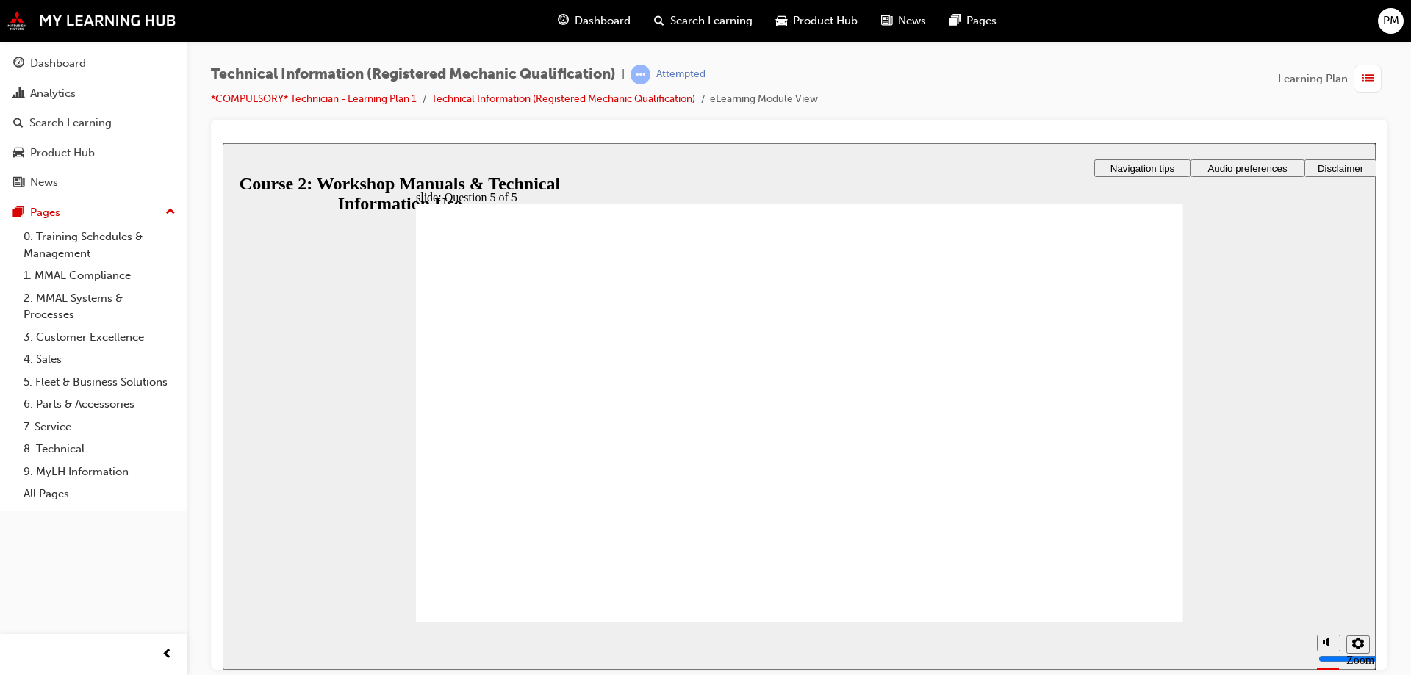
radio input "true"
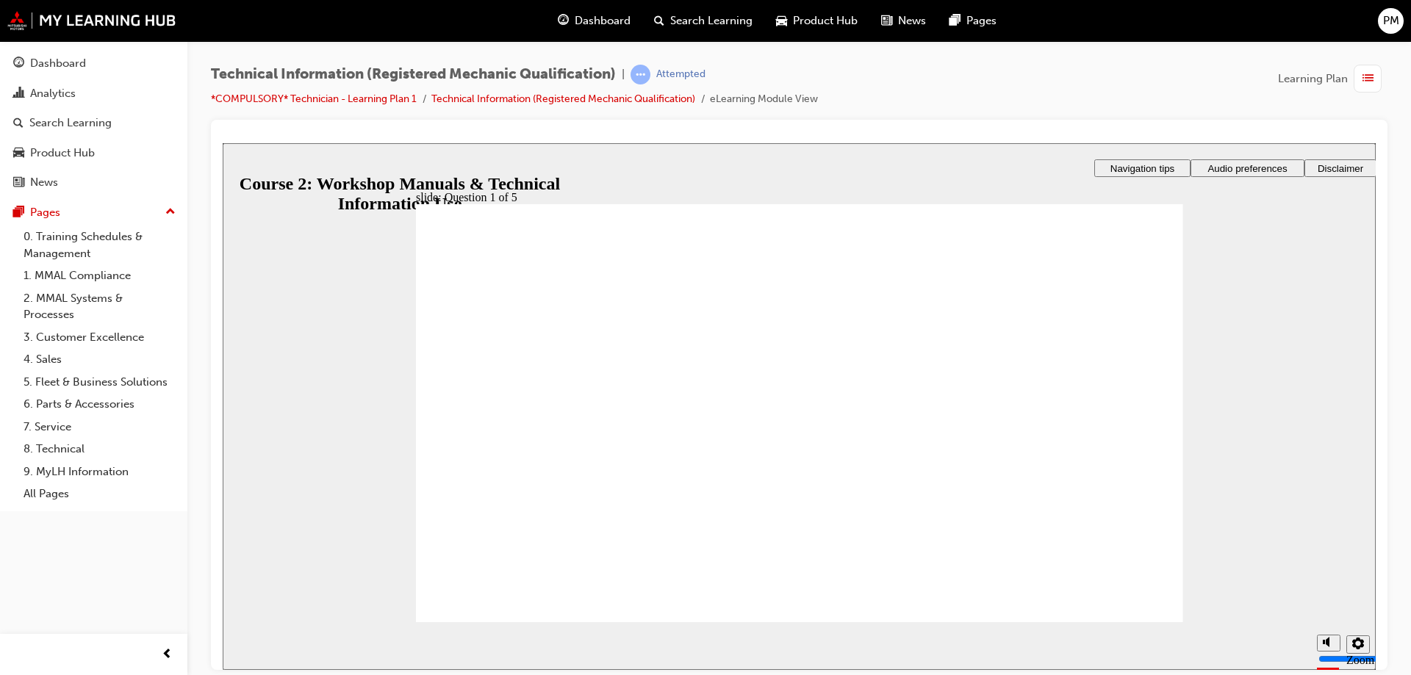
radio input "true"
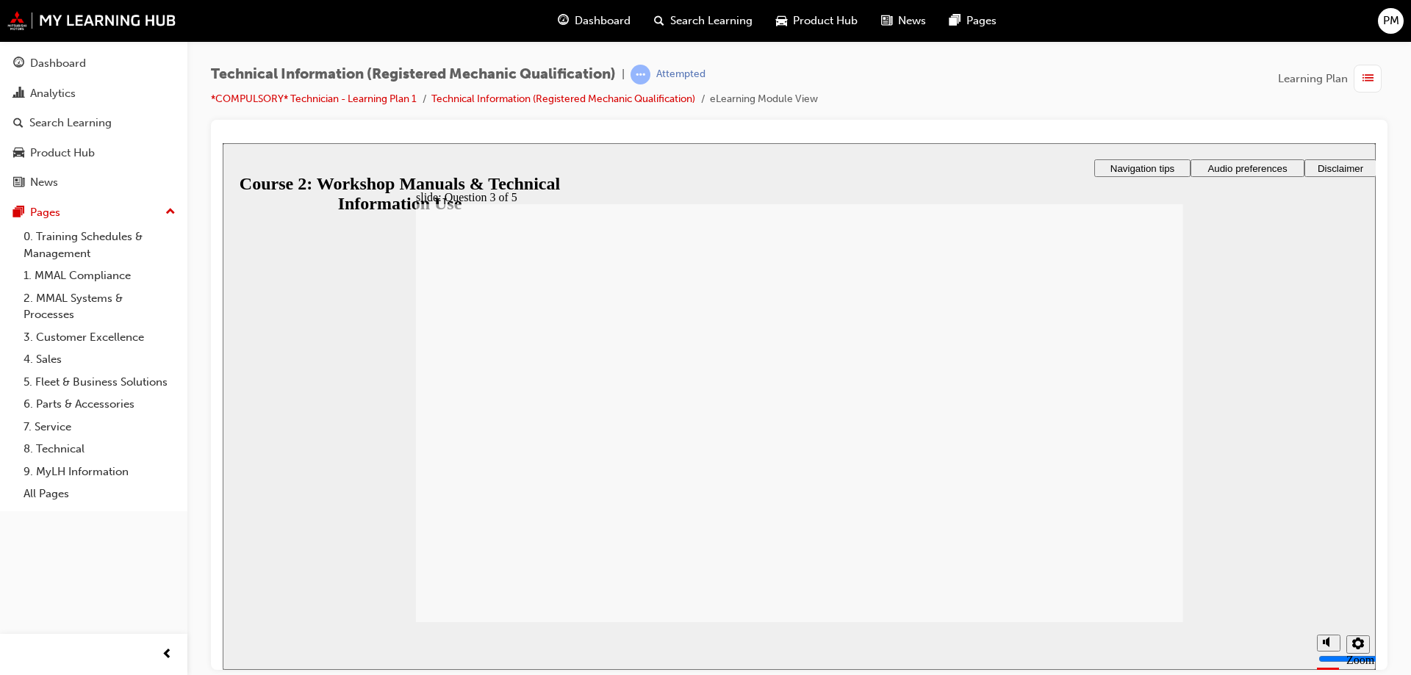
drag, startPoint x: 550, startPoint y: 371, endPoint x: 541, endPoint y: 370, distance: 9.6
radio input "true"
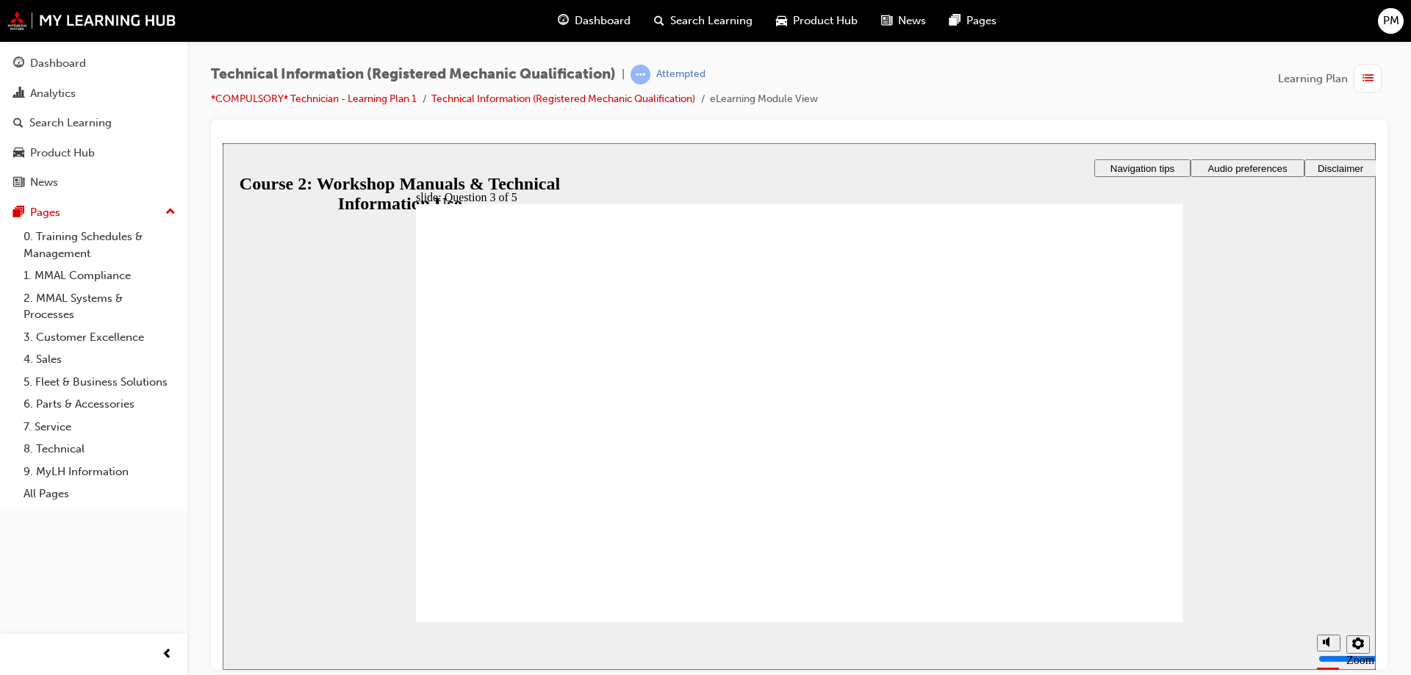
drag, startPoint x: 592, startPoint y: 412, endPoint x: 774, endPoint y: 448, distance: 185.8
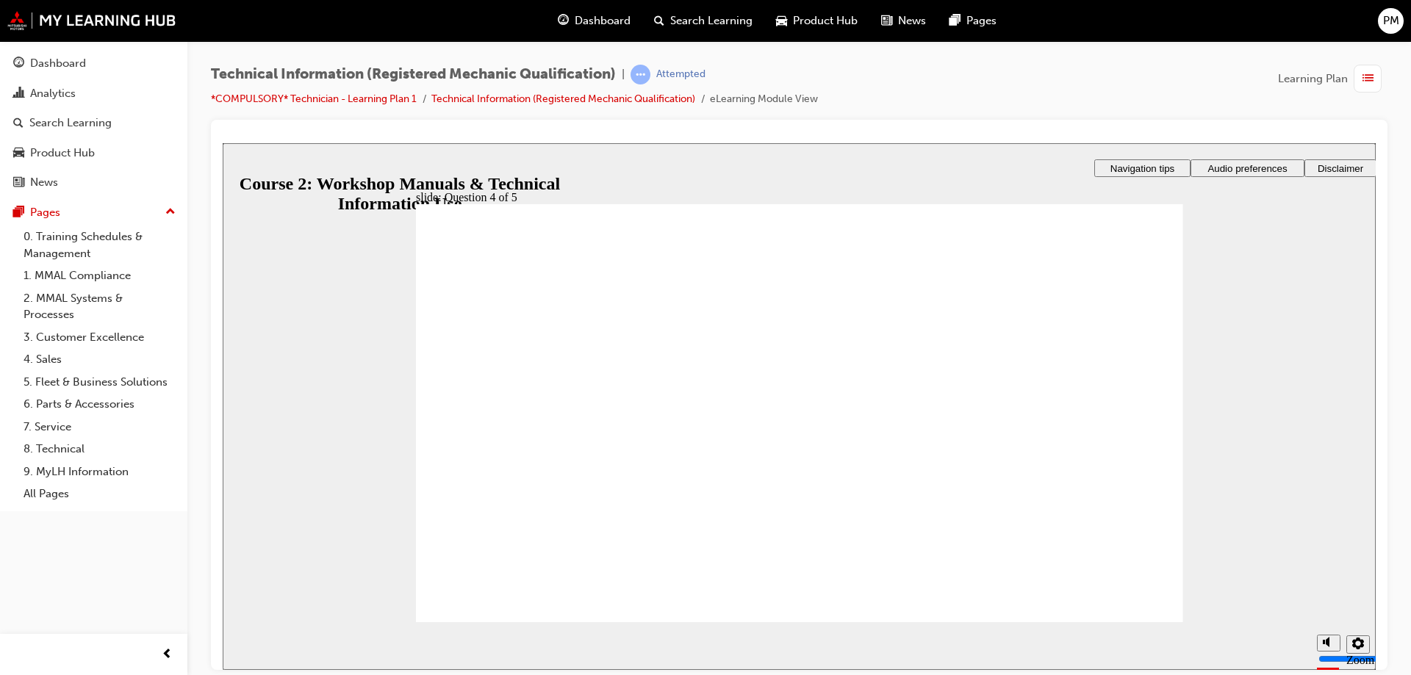
drag, startPoint x: 884, startPoint y: 431, endPoint x: 820, endPoint y: 440, distance: 64.5
drag, startPoint x: 851, startPoint y: 370, endPoint x: 811, endPoint y: 361, distance: 40.7
drag, startPoint x: 851, startPoint y: 395, endPoint x: 858, endPoint y: 455, distance: 60.7
drag, startPoint x: 867, startPoint y: 508, endPoint x: 786, endPoint y: 507, distance: 80.8
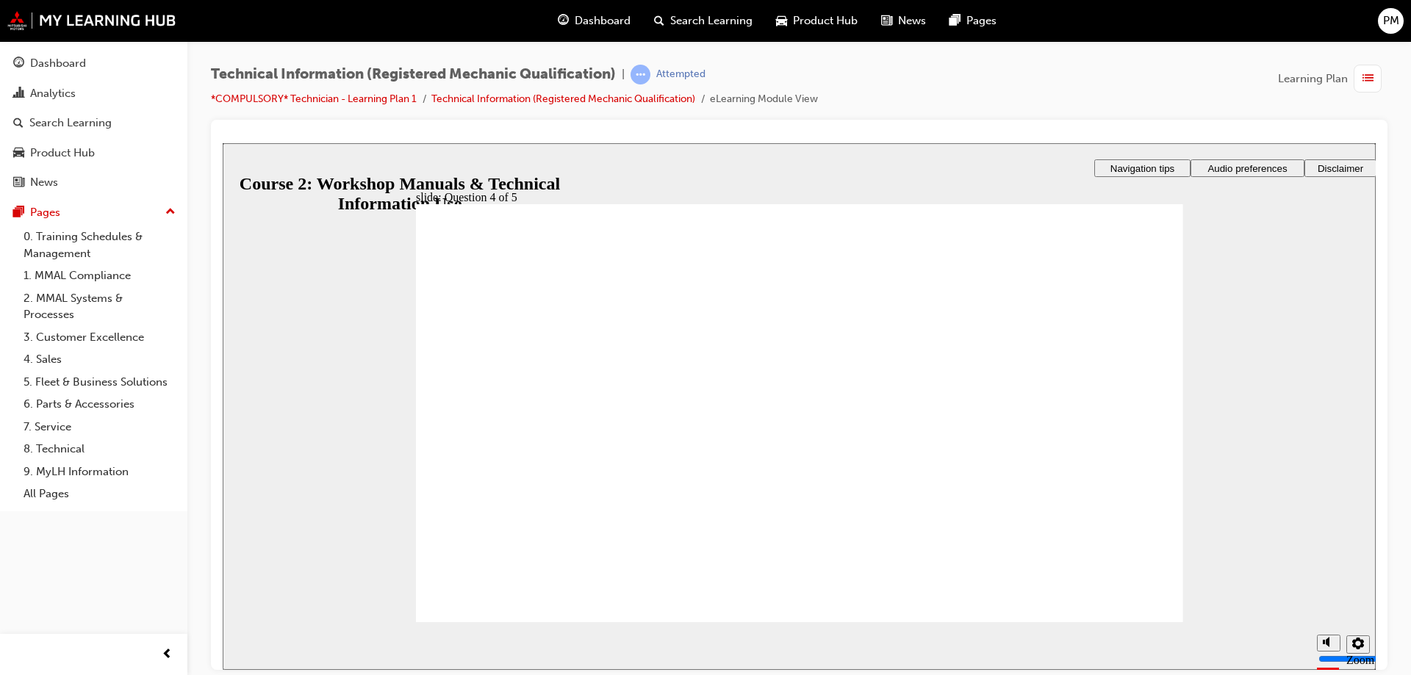
drag, startPoint x: 246, startPoint y: 361, endPoint x: 489, endPoint y: 401, distance: 245.7
click at [322, 378] on div "slide: Question 5 of 5 Rectangle 1 Rectangle 3 Question 5 of 5 What does the ac…" at bounding box center [799, 406] width 1153 height 527
radio input "true"
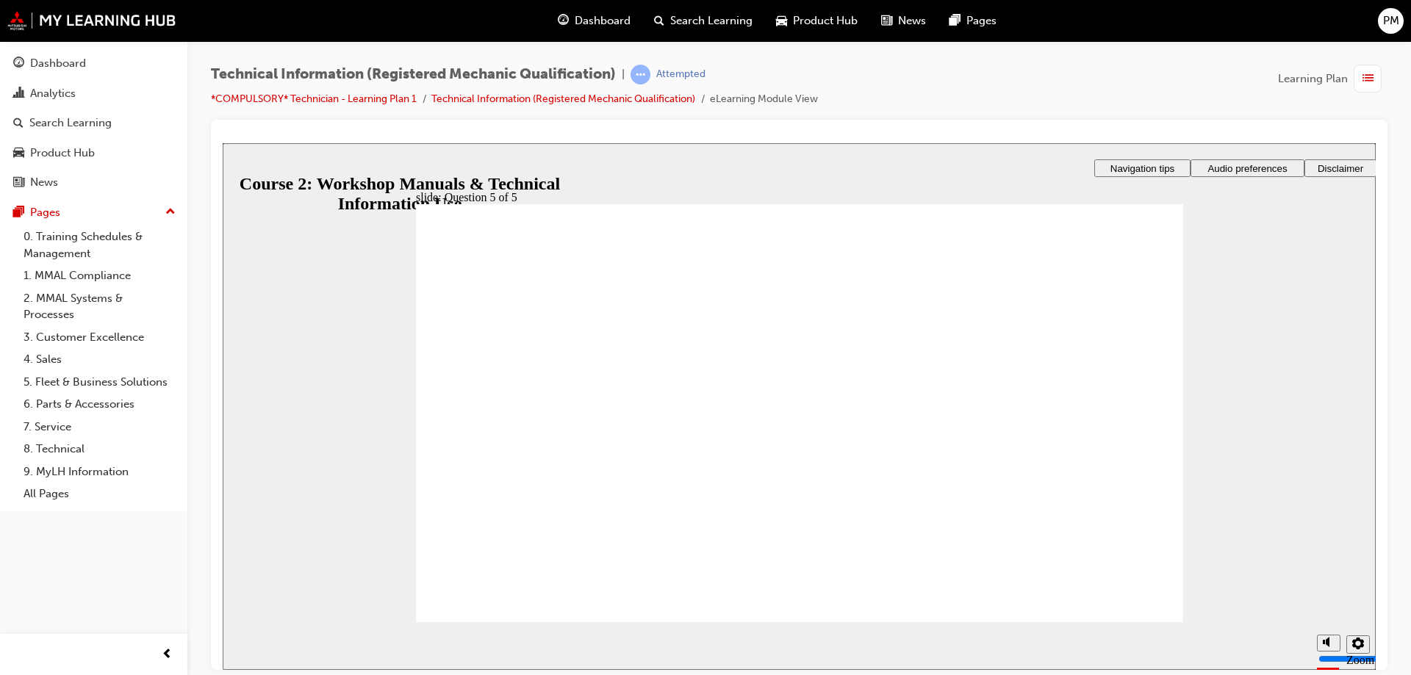
drag, startPoint x: 524, startPoint y: 340, endPoint x: 567, endPoint y: 373, distance: 55.0
radio input "false"
radio input "true"
drag, startPoint x: 549, startPoint y: 582, endPoint x: 556, endPoint y: 583, distance: 7.4
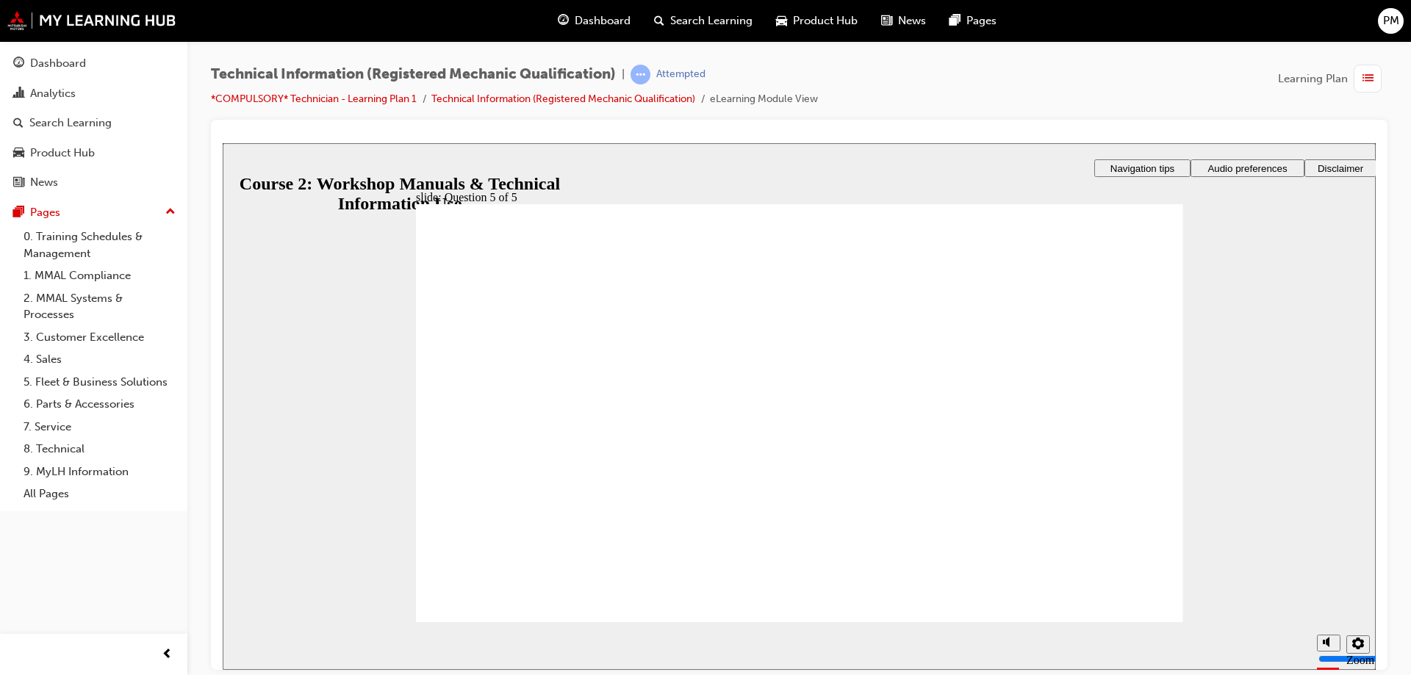
drag, startPoint x: 503, startPoint y: 577, endPoint x: 512, endPoint y: 577, distance: 8.8
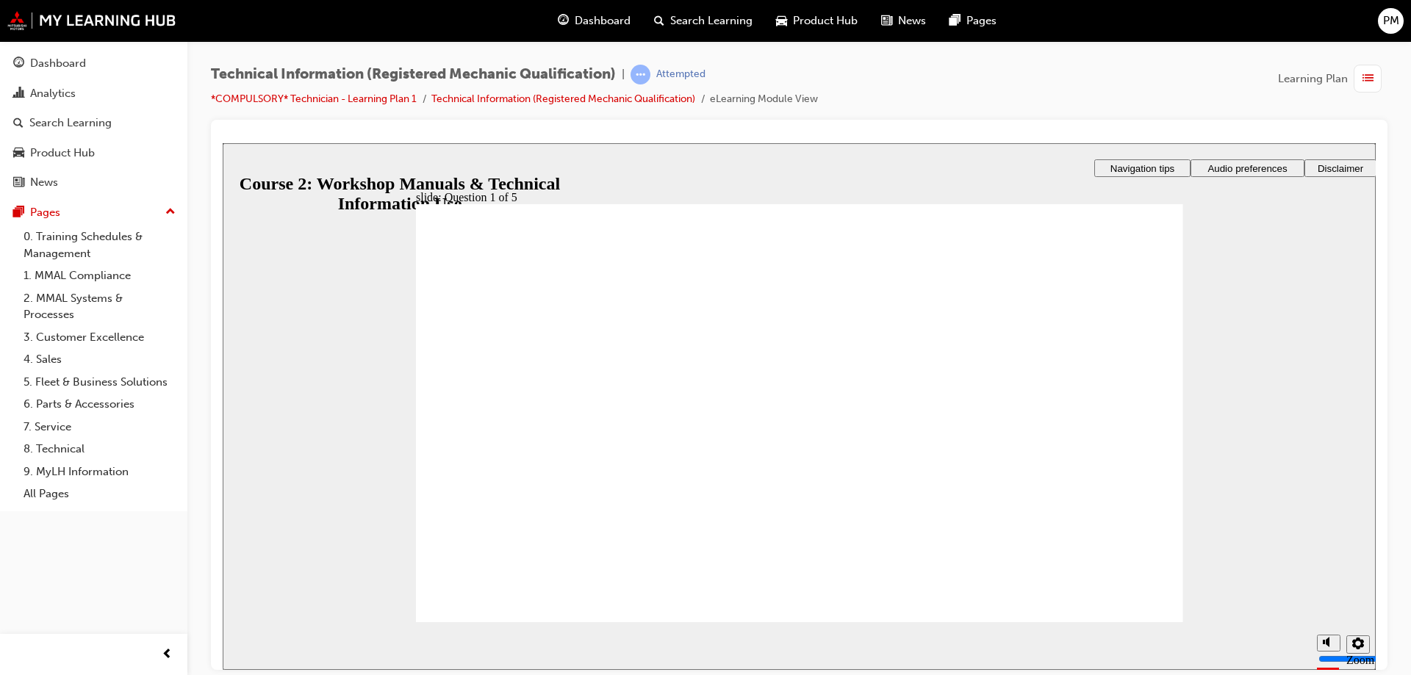
radio input "false"
radio input "true"
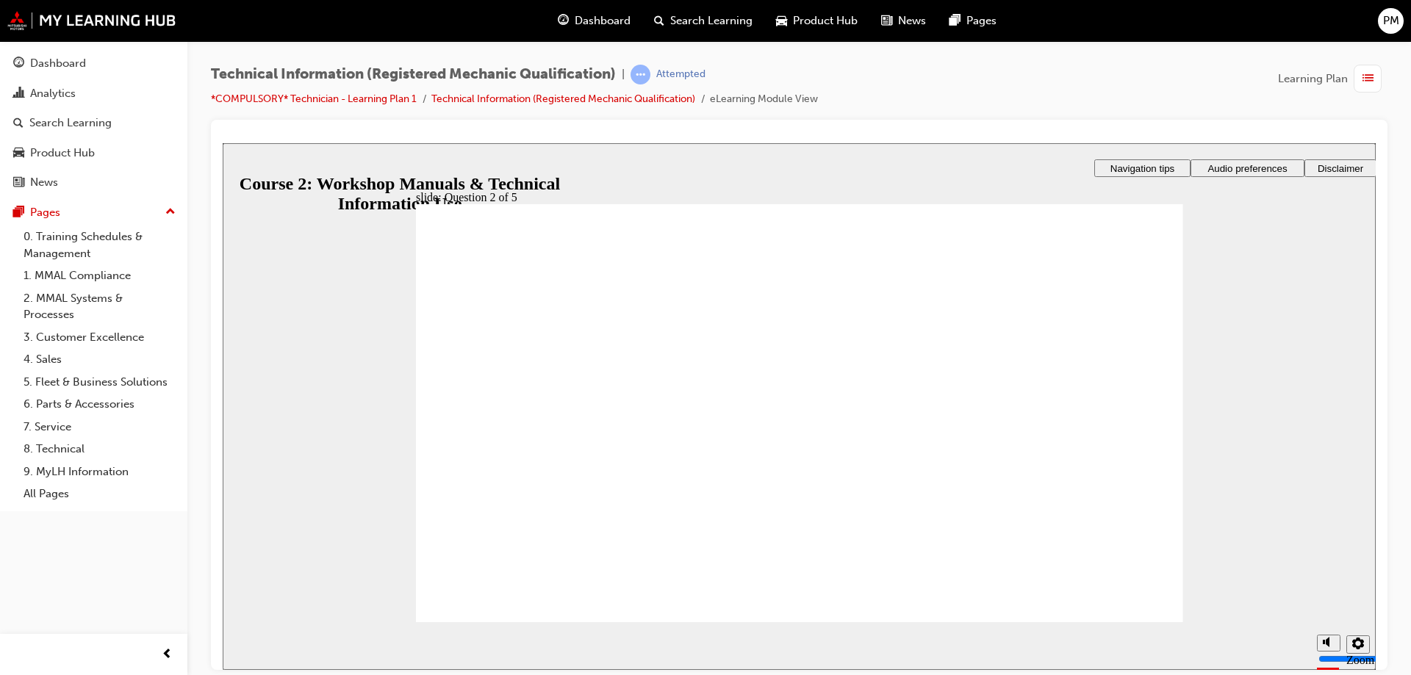
radio input "true"
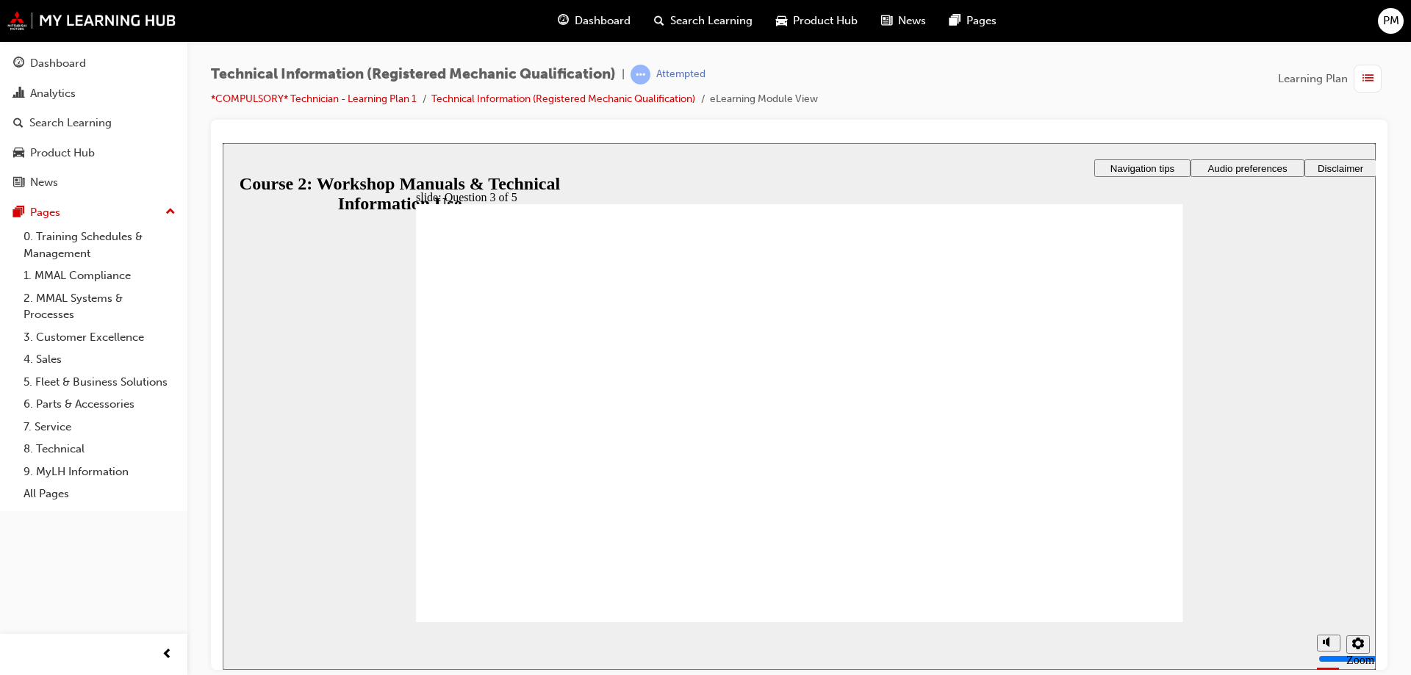
drag, startPoint x: 963, startPoint y: 359, endPoint x: 883, endPoint y: 417, distance: 98.9
drag, startPoint x: 938, startPoint y: 372, endPoint x: 915, endPoint y: 373, distance: 23.5
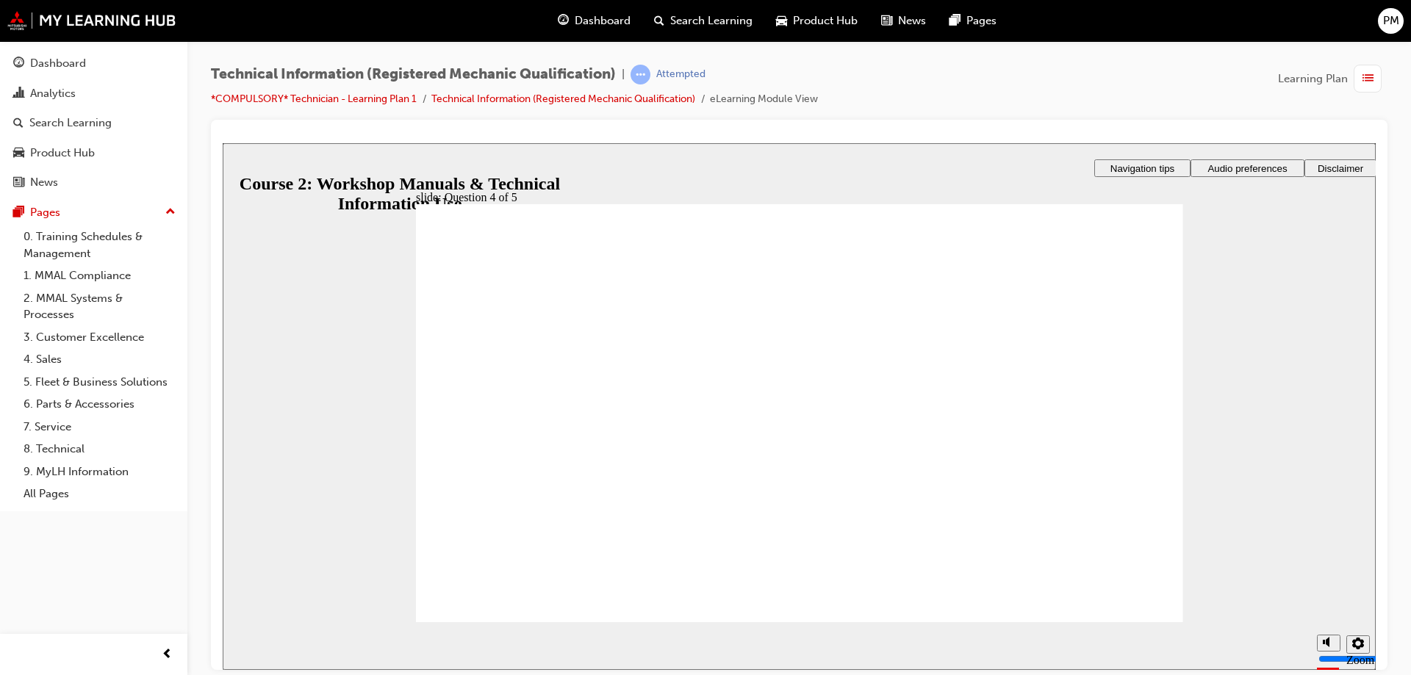
drag, startPoint x: 940, startPoint y: 462, endPoint x: 915, endPoint y: 512, distance: 55.9
drag, startPoint x: 897, startPoint y: 411, endPoint x: 902, endPoint y: 419, distance: 9.6
drag, startPoint x: 930, startPoint y: 459, endPoint x: 911, endPoint y: 459, distance: 19.1
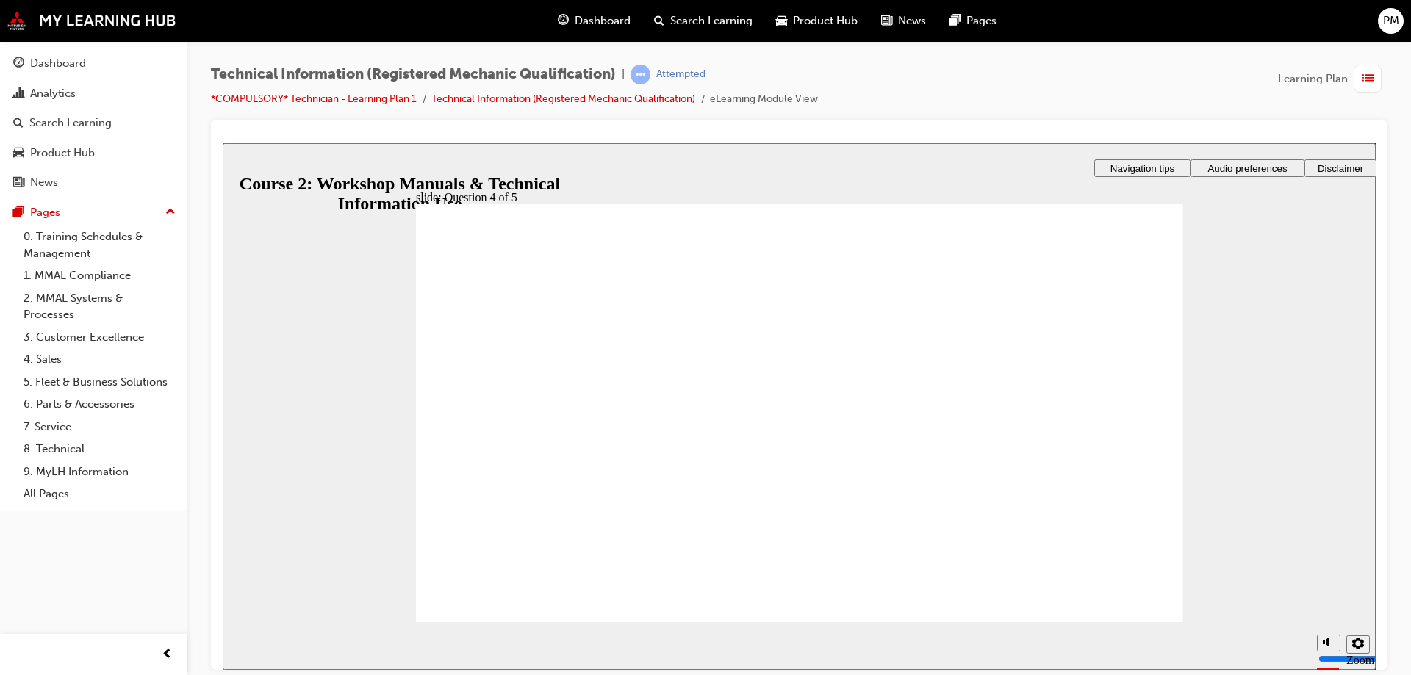
radio input "true"
drag, startPoint x: 825, startPoint y: 513, endPoint x: 833, endPoint y: 520, distance: 10.9
